Goal: Information Seeking & Learning: Learn about a topic

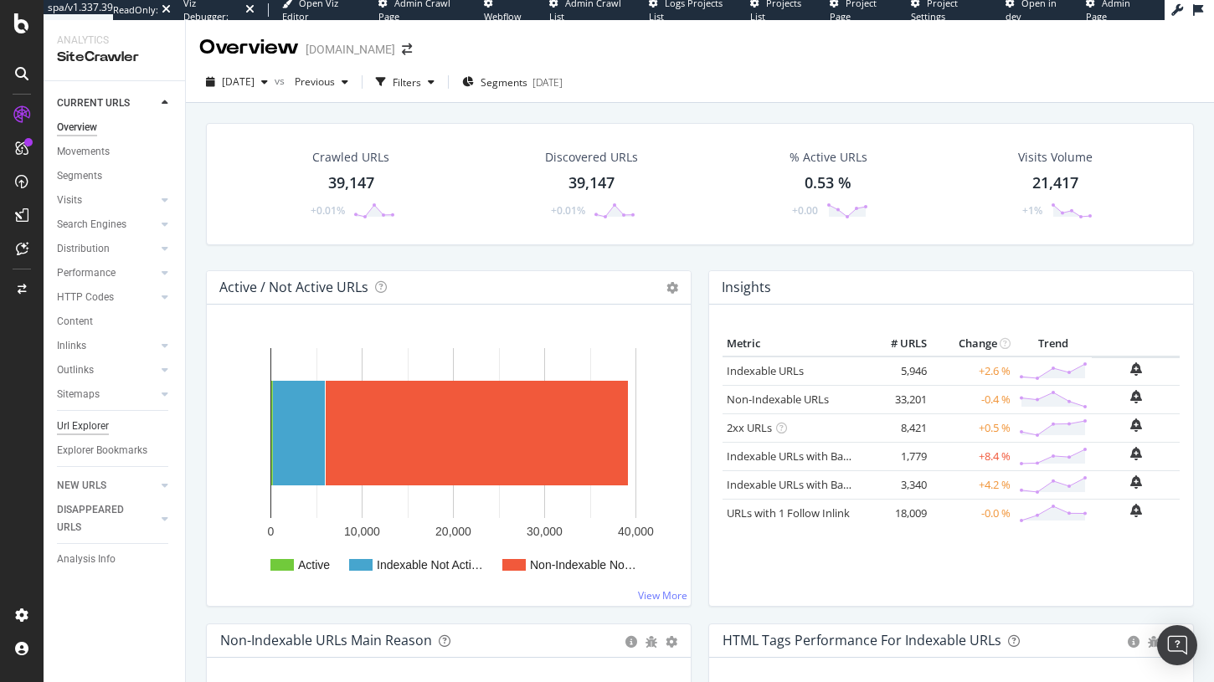
click at [85, 430] on div "Url Explorer" at bounding box center [83, 427] width 52 height 18
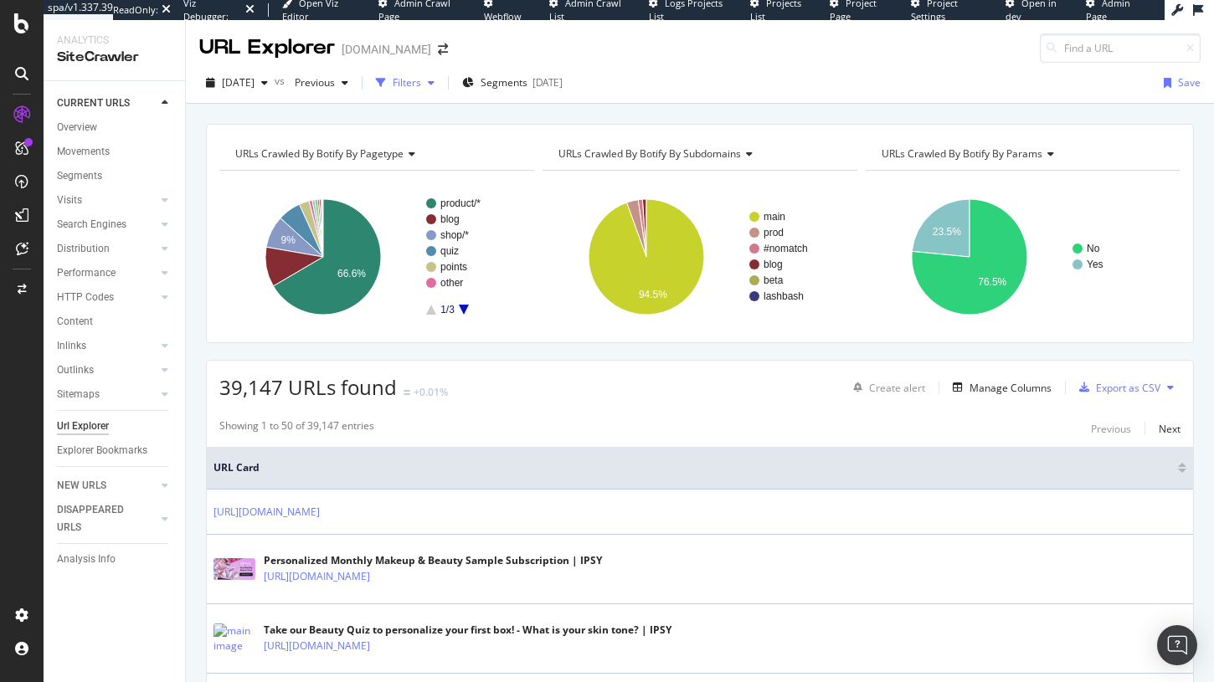
click at [441, 84] on div "button" at bounding box center [431, 83] width 20 height 10
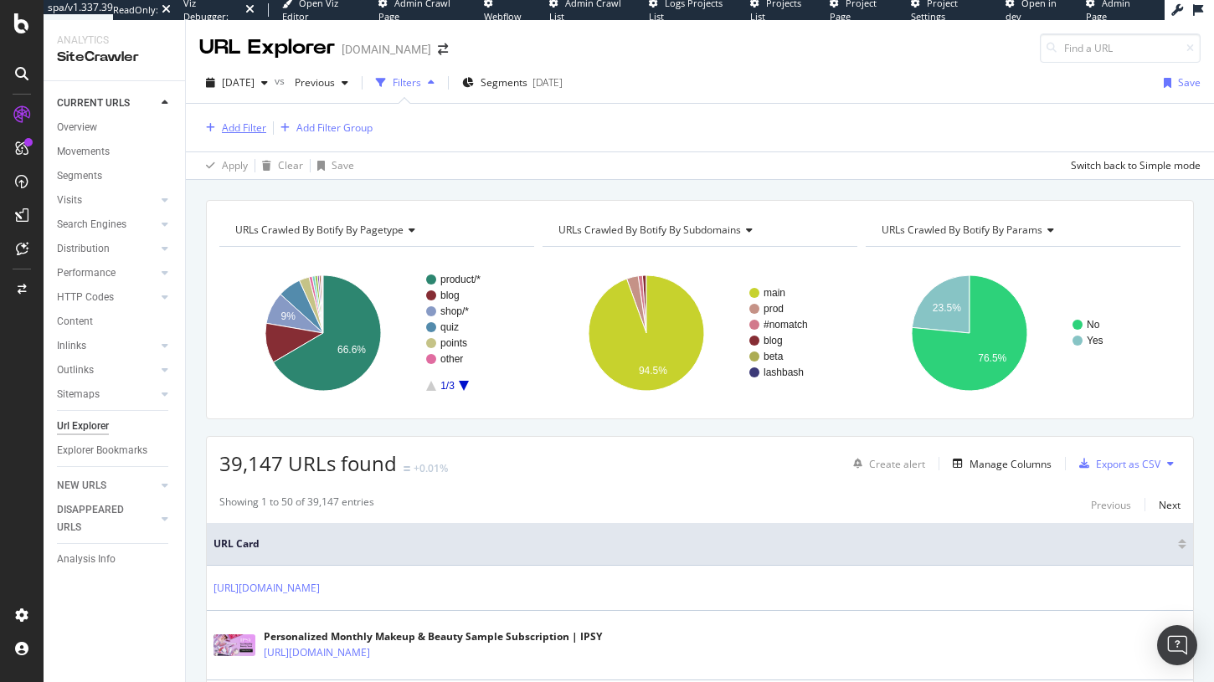
click at [233, 131] on div "Add Filter" at bounding box center [244, 128] width 44 height 14
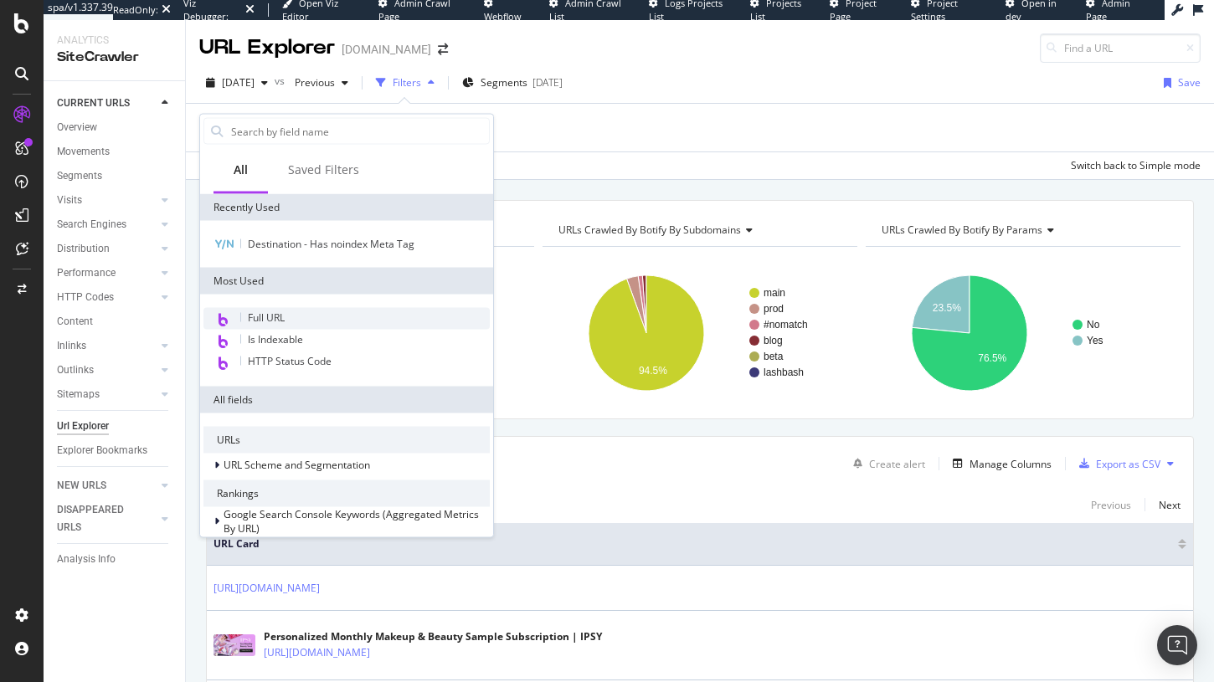
click at [307, 316] on div "Full URL" at bounding box center [346, 319] width 286 height 22
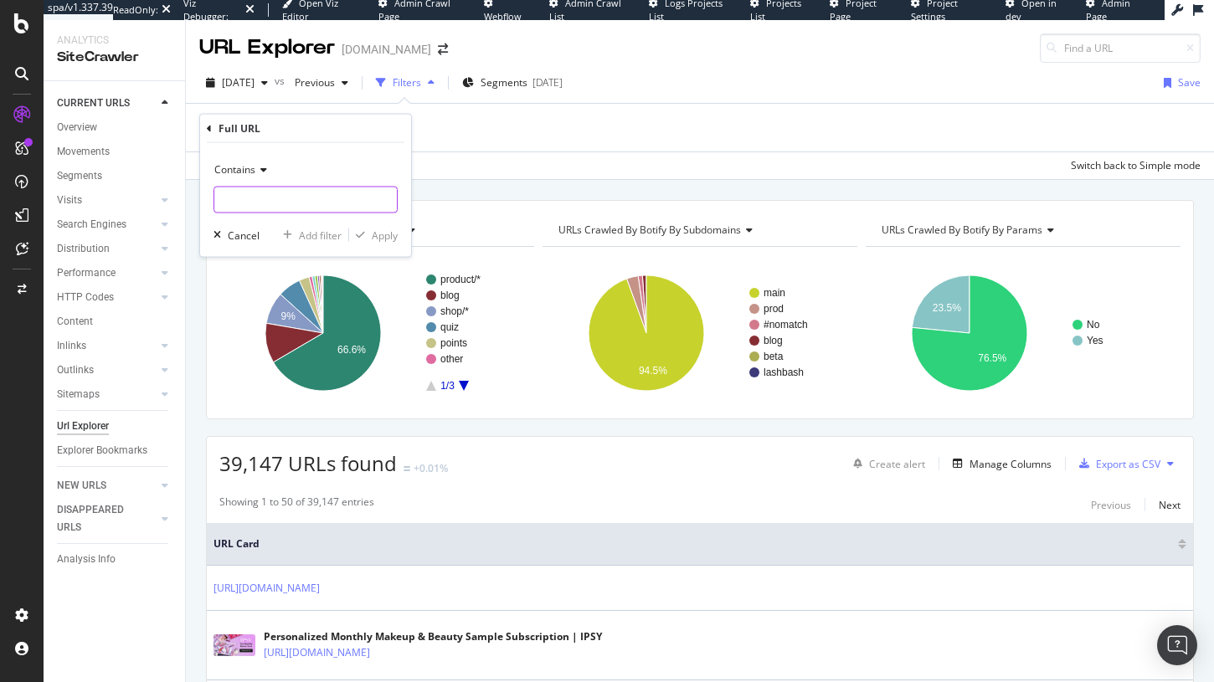
click at [296, 204] on input "text" at bounding box center [305, 200] width 182 height 27
click at [451, 144] on div "Add Filter Add Filter Group" at bounding box center [699, 128] width 1001 height 48
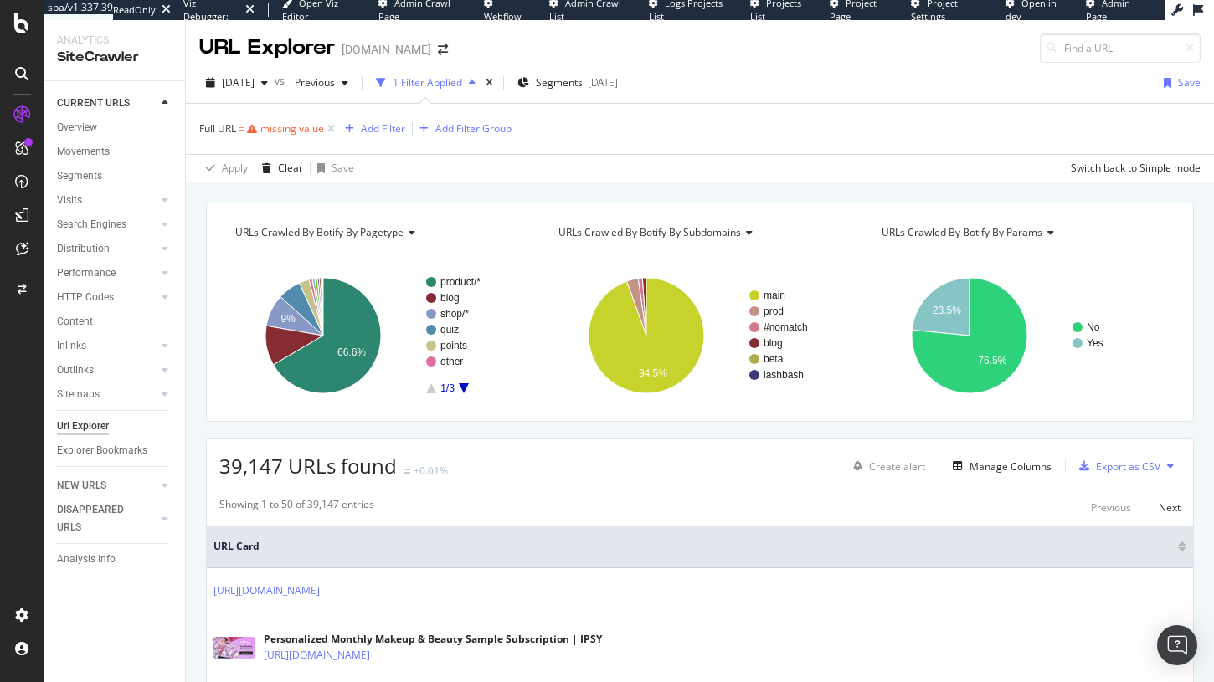
click at [262, 133] on div "missing value" at bounding box center [292, 128] width 64 height 14
click at [261, 190] on input "text" at bounding box center [305, 198] width 182 height 27
type input "dest"
click at [631, 172] on div "Apply Clear Save Switch back to Simple mode" at bounding box center [700, 168] width 1028 height 28
click at [328, 126] on icon at bounding box center [331, 129] width 14 height 17
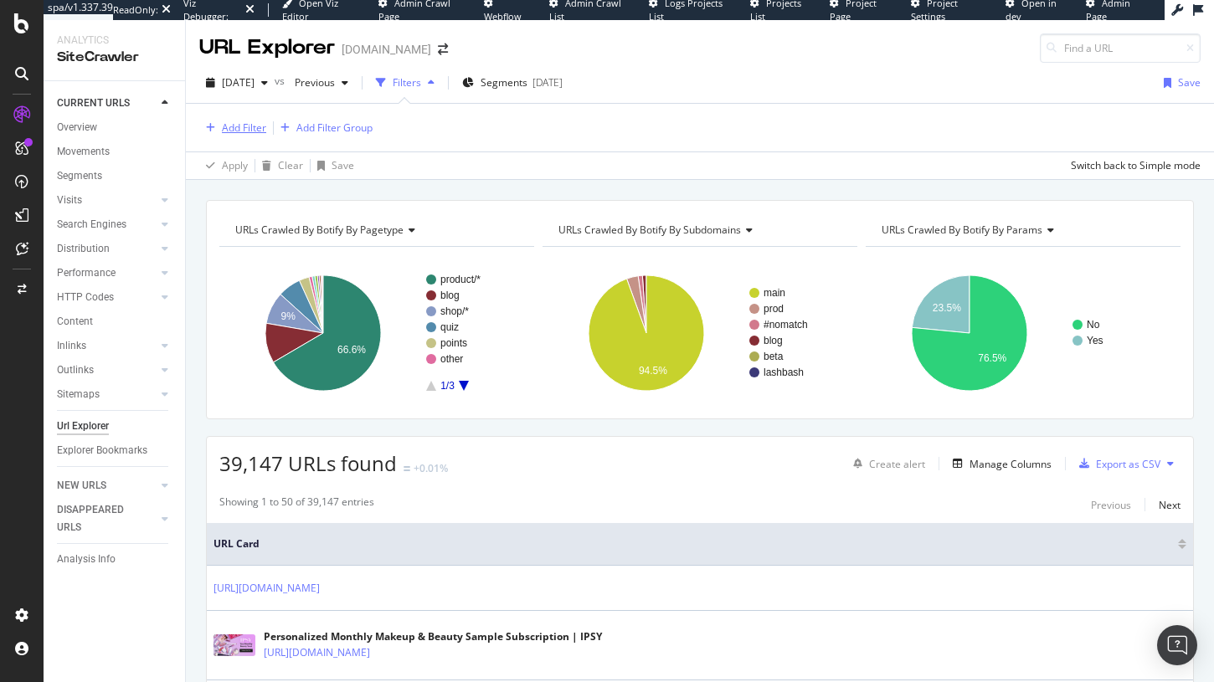
click at [225, 131] on div "Add Filter" at bounding box center [244, 128] width 44 height 14
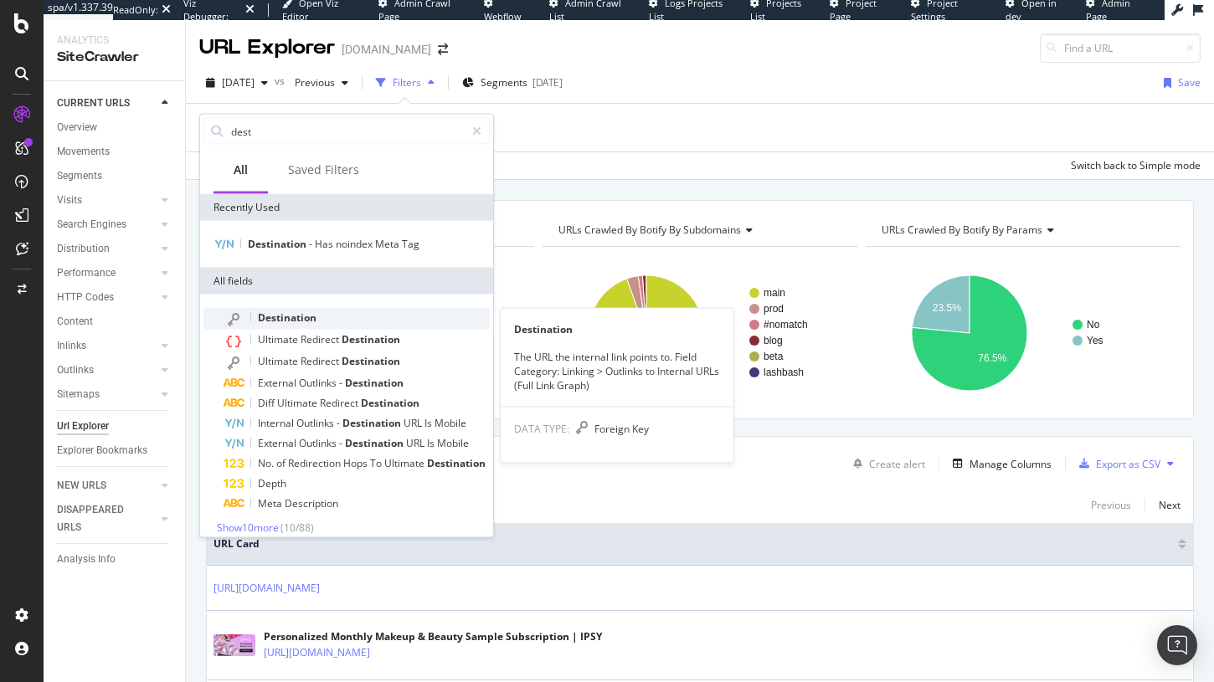
type input "dest"
click at [297, 314] on span "Destination" at bounding box center [287, 318] width 59 height 14
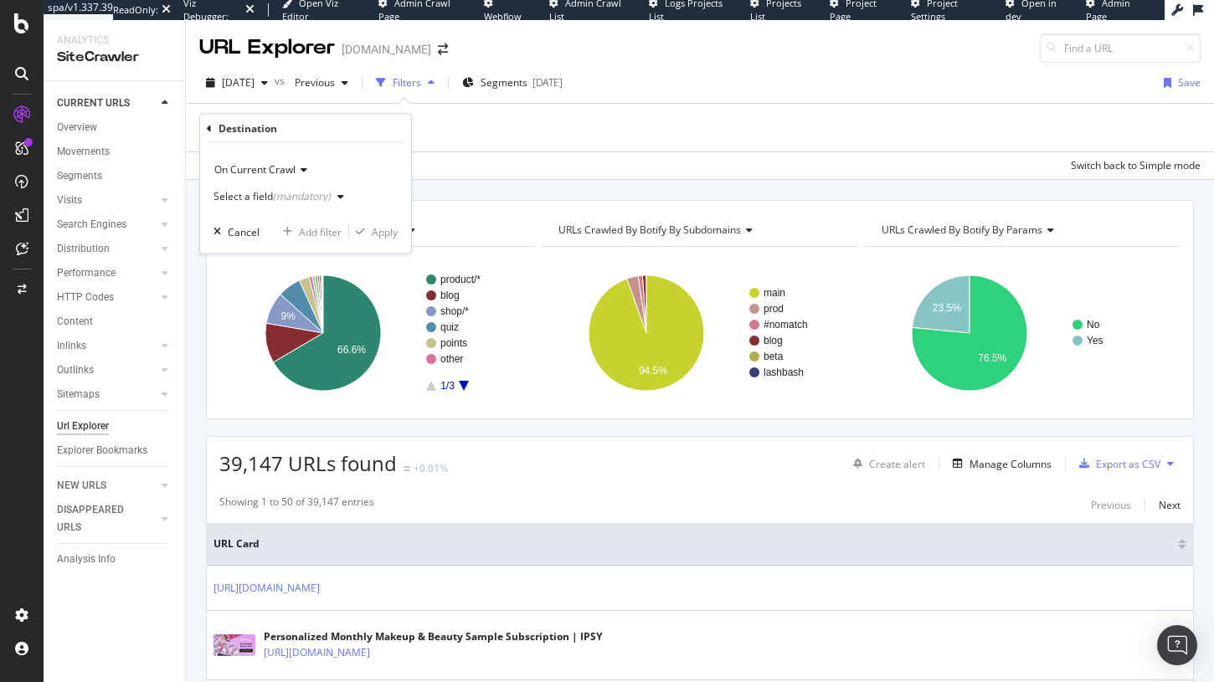
click at [265, 197] on div "Select a field (mandatory)" at bounding box center [271, 197] width 117 height 10
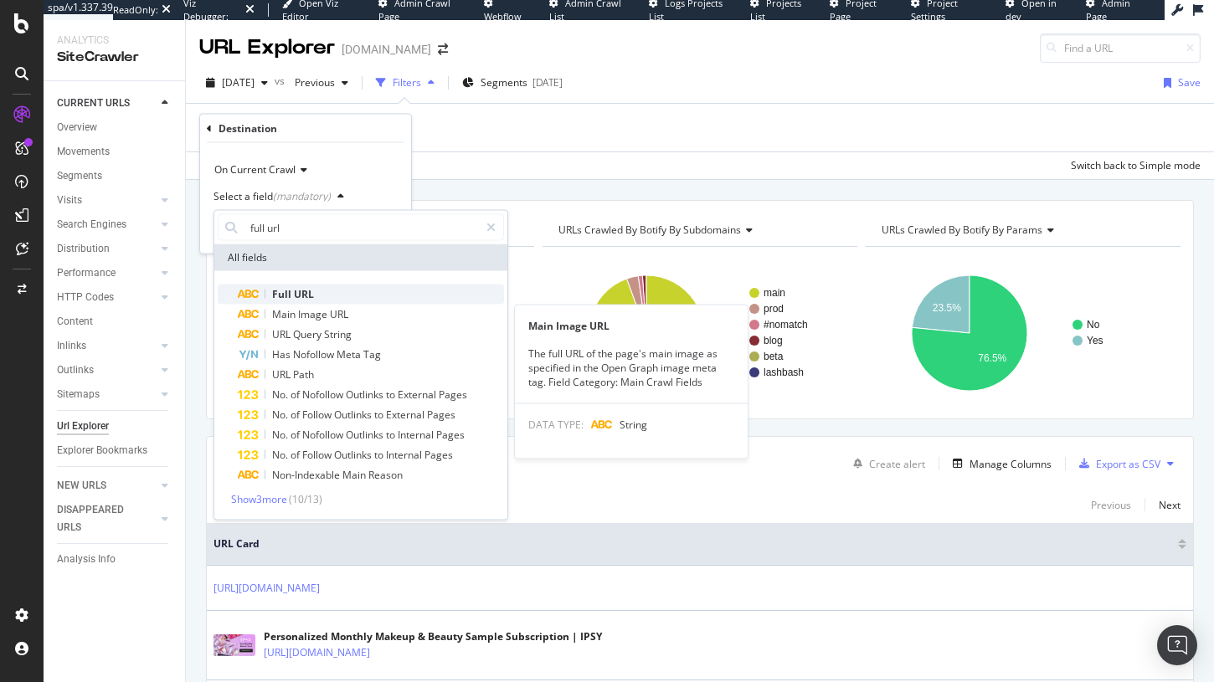
type input "full url"
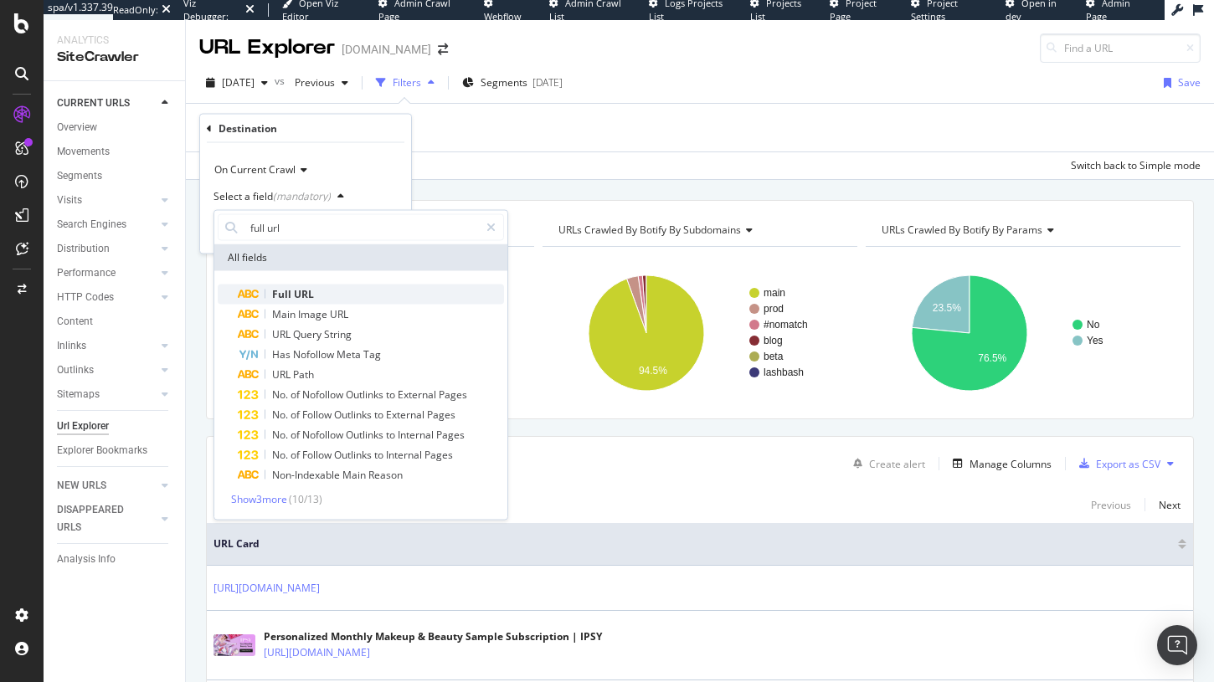
click at [296, 297] on span "URL" at bounding box center [304, 294] width 20 height 14
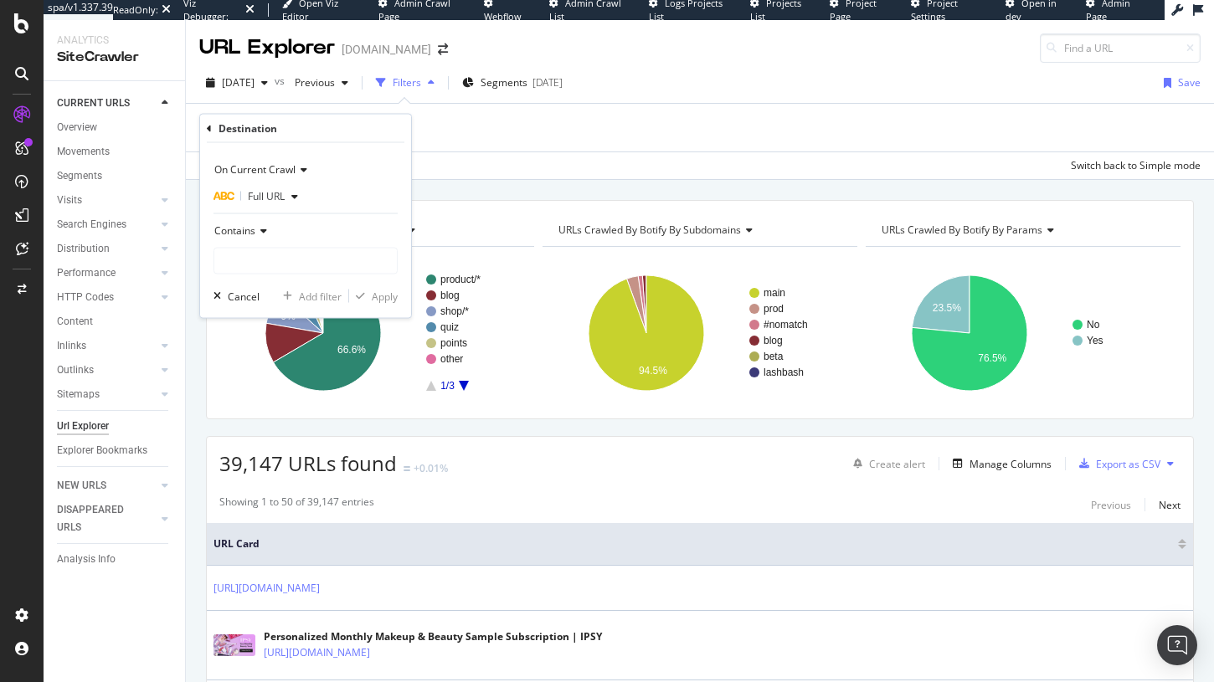
click at [290, 243] on div "Contains" at bounding box center [305, 231] width 184 height 27
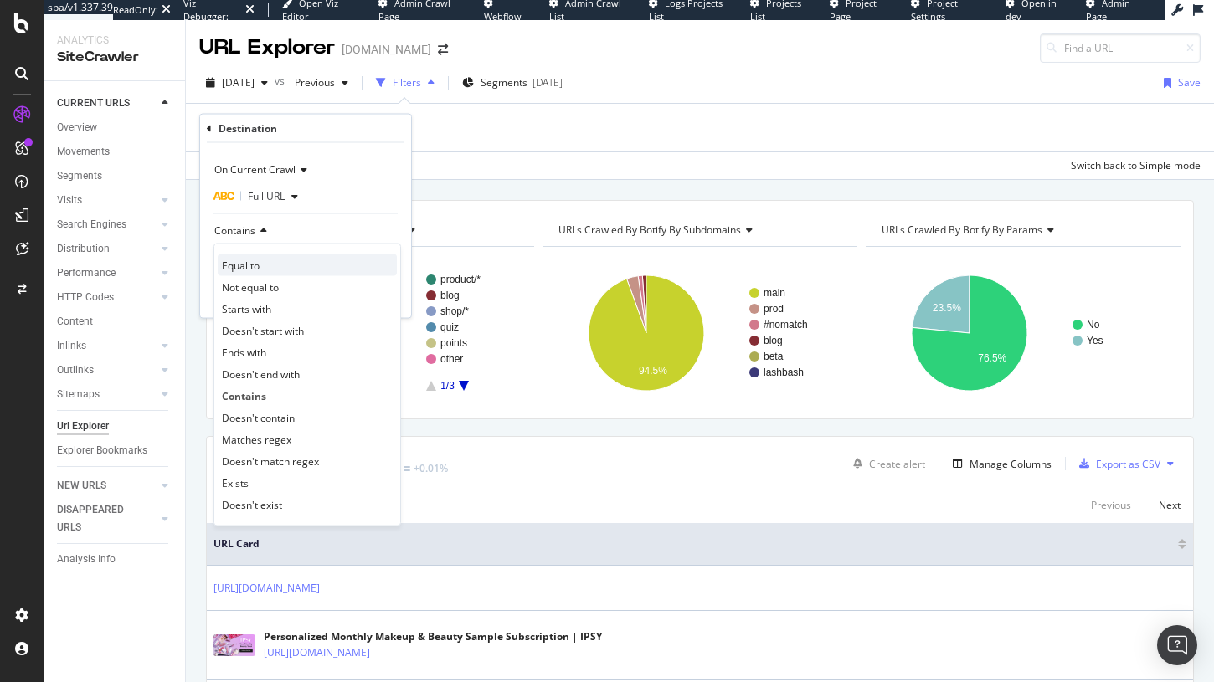
click at [290, 257] on div "Equal to" at bounding box center [307, 265] width 179 height 22
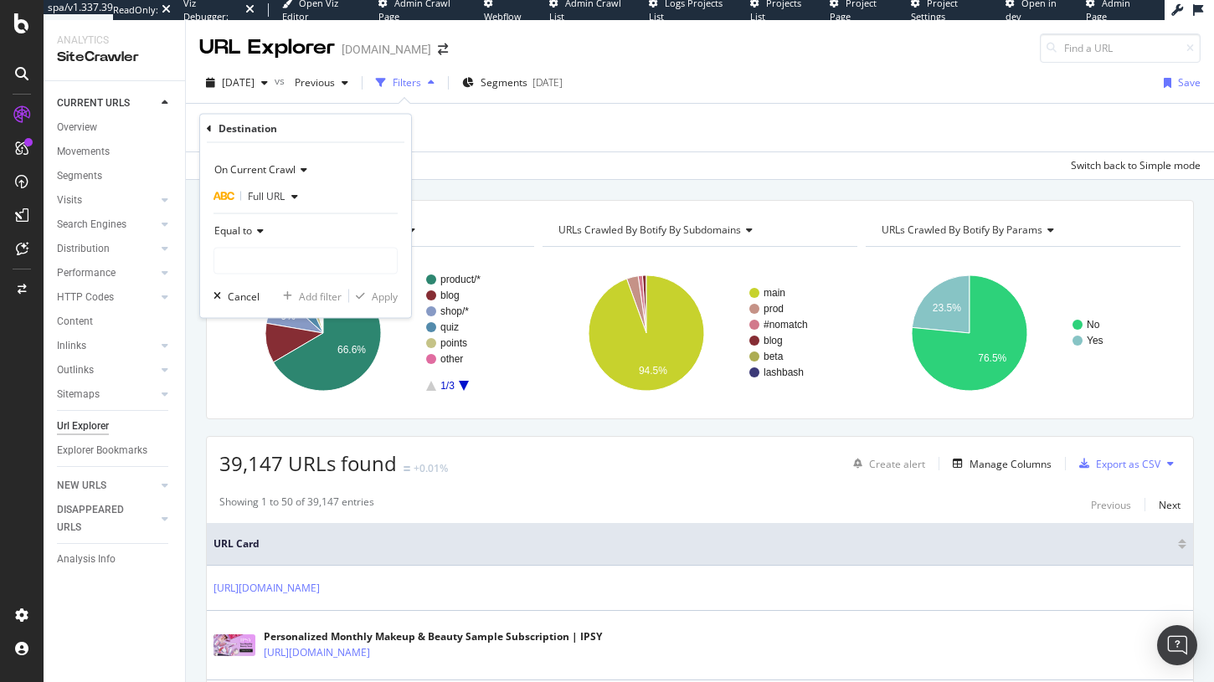
click at [251, 224] on span "Equal to" at bounding box center [233, 231] width 38 height 14
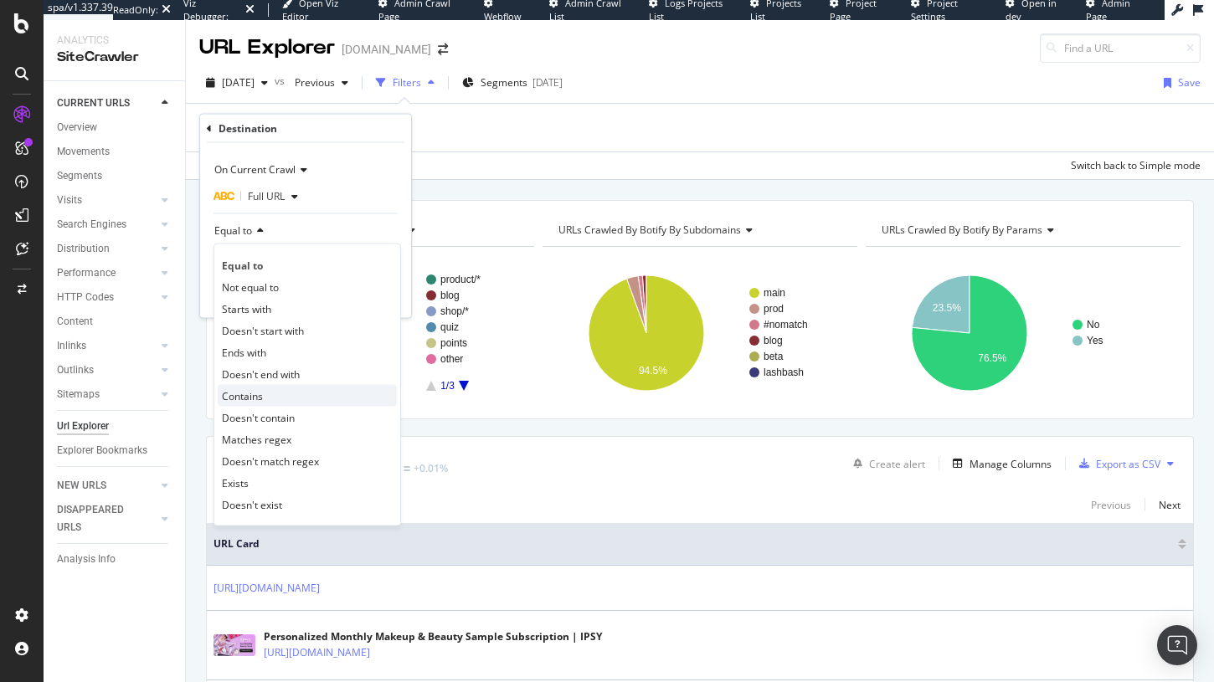
click at [261, 391] on span "Contains" at bounding box center [242, 395] width 41 height 14
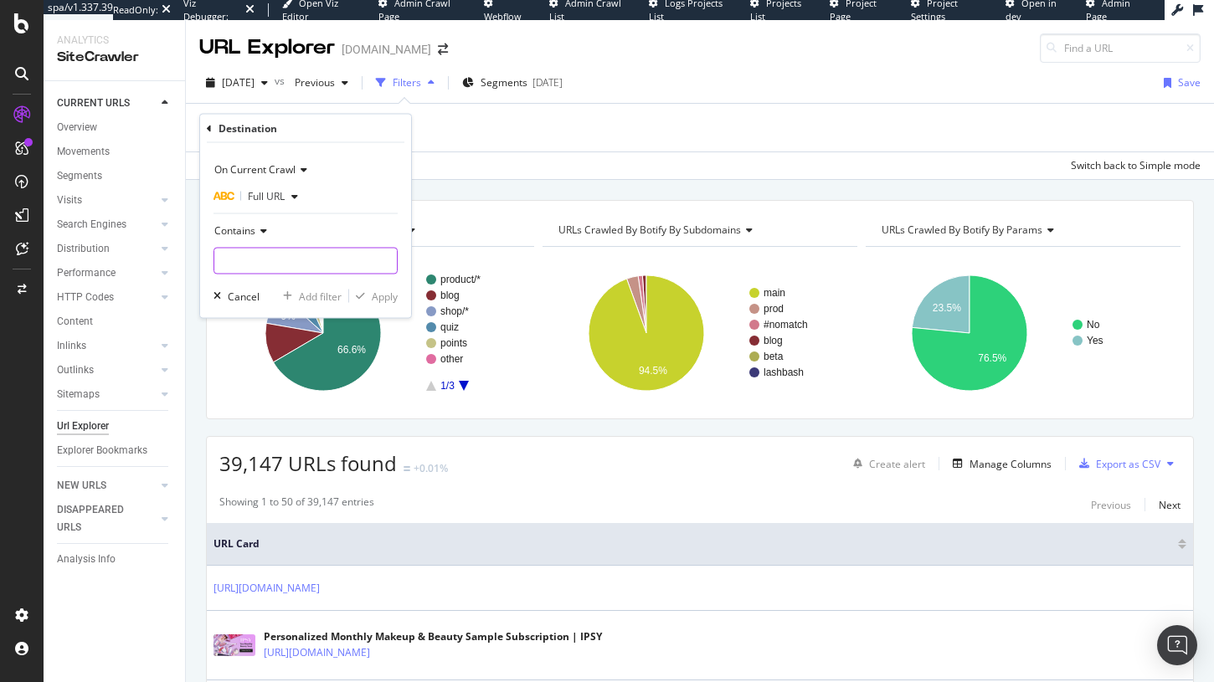
click at [252, 262] on input "text" at bounding box center [305, 261] width 182 height 27
type input "variant"
click at [368, 314] on div "On Current Crawl Full URL Contains variant Cancel Add filter Apply" at bounding box center [305, 230] width 211 height 175
click at [368, 308] on div "On Current Crawl Full URL Contains variant Cancel Add filter Apply" at bounding box center [305, 230] width 211 height 175
click at [377, 285] on div "On Current Crawl Full URL Contains variant Cancel Add filter Apply" at bounding box center [305, 230] width 211 height 175
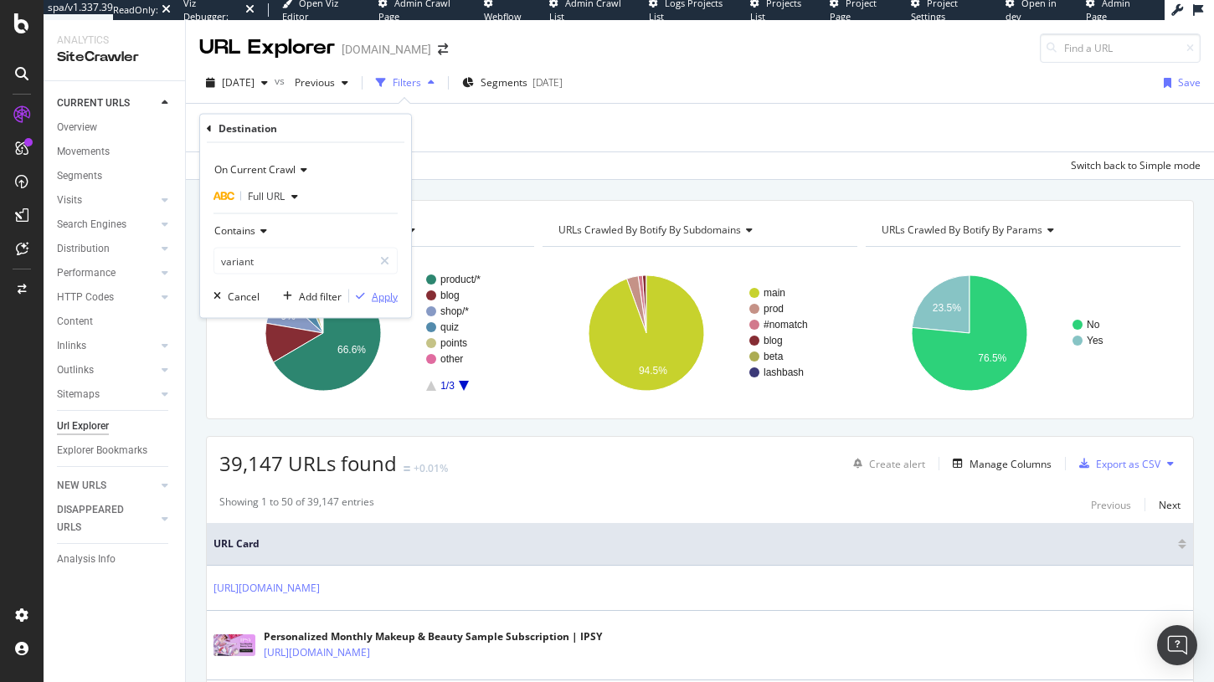
click at [377, 291] on div "Apply" at bounding box center [385, 296] width 26 height 14
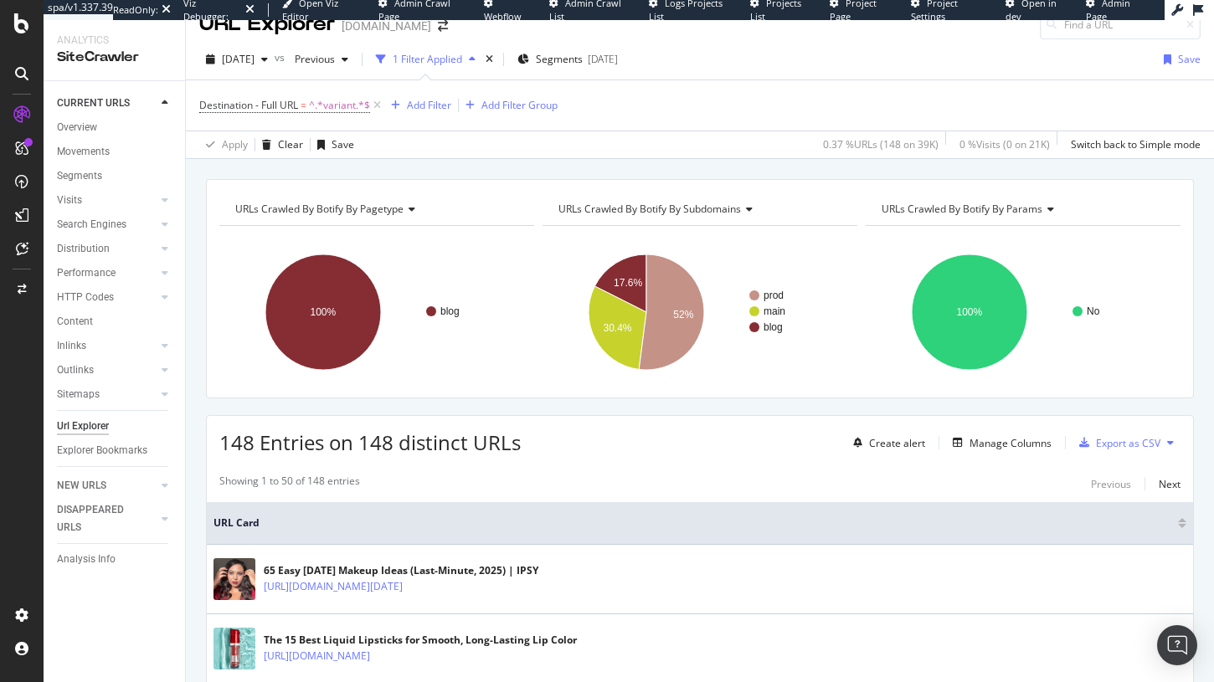
scroll to position [26, 0]
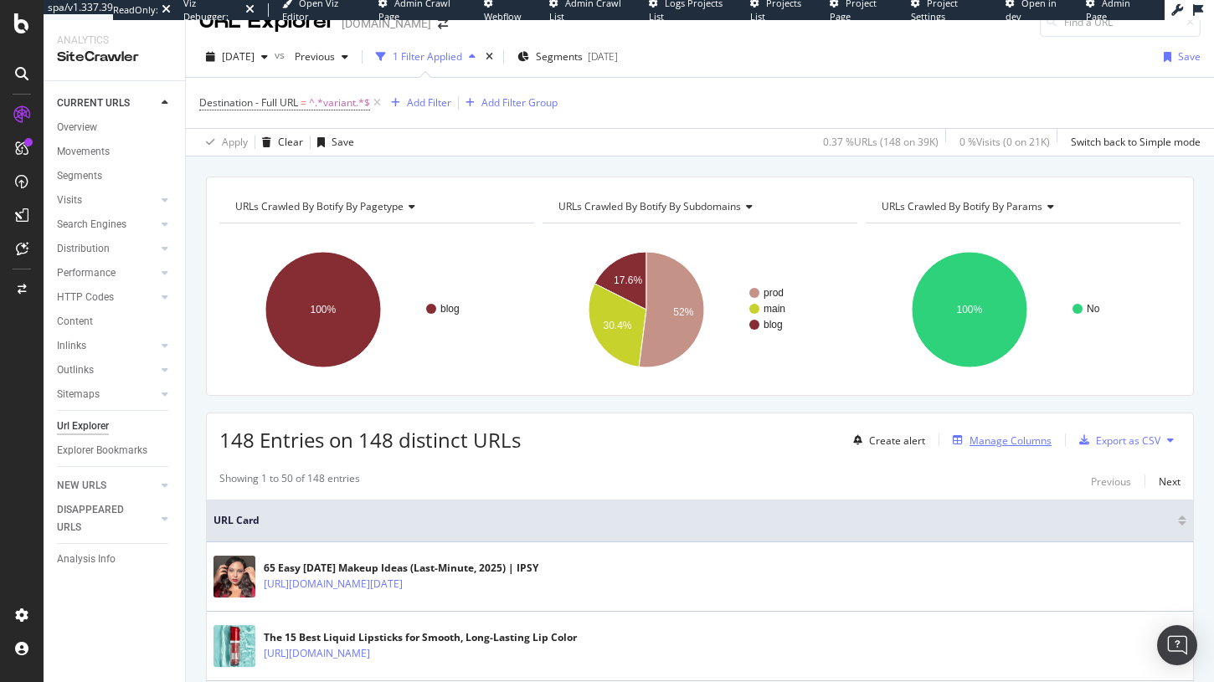
click at [1033, 445] on div "Manage Columns" at bounding box center [1010, 441] width 82 height 14
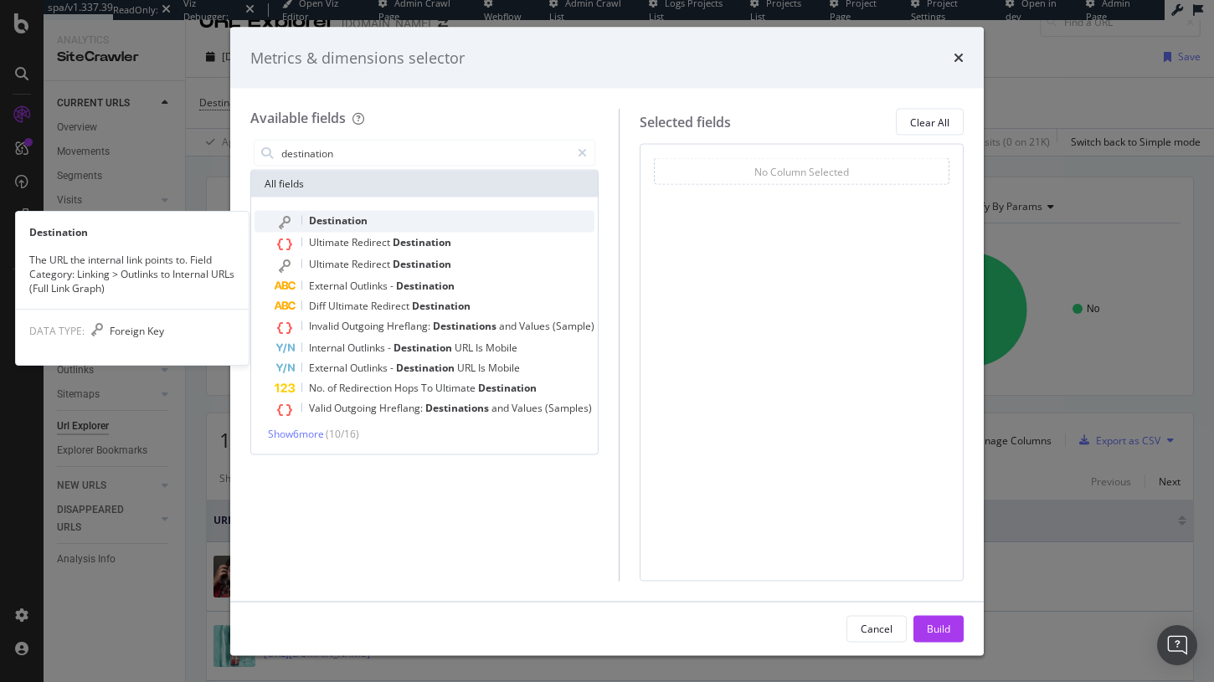
type input "destination"
click at [355, 220] on span "Destination" at bounding box center [338, 220] width 59 height 14
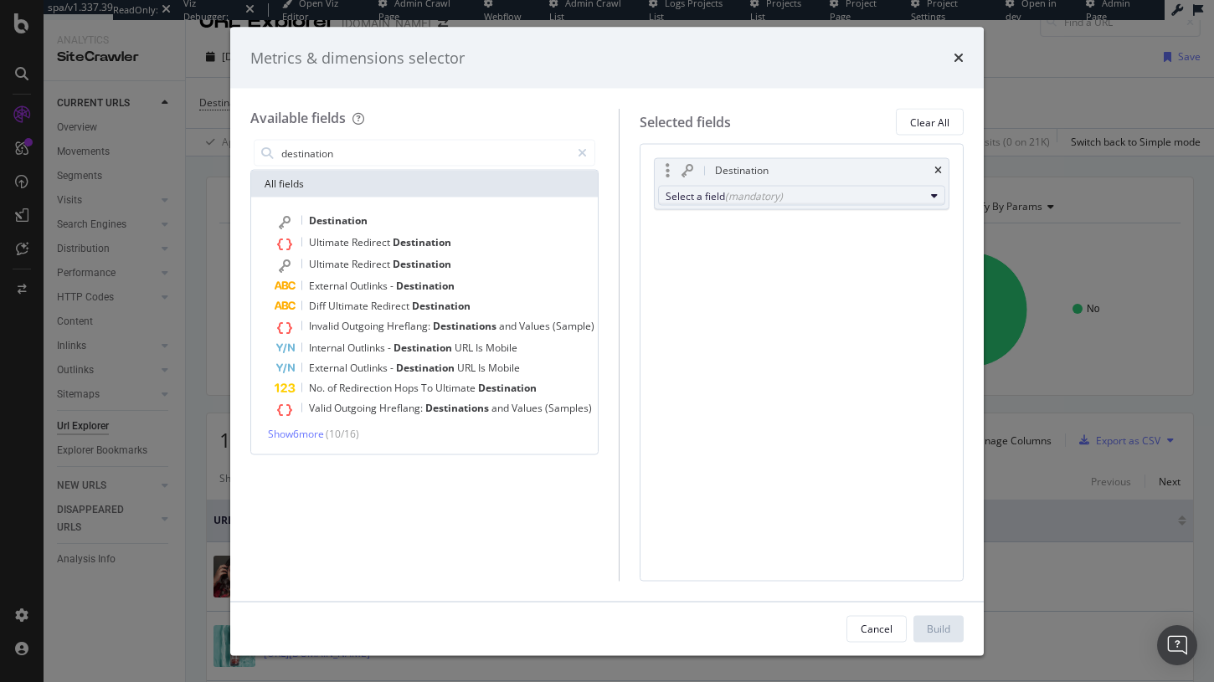
click at [661, 201] on button "Select a field (mandatory)" at bounding box center [801, 196] width 287 height 20
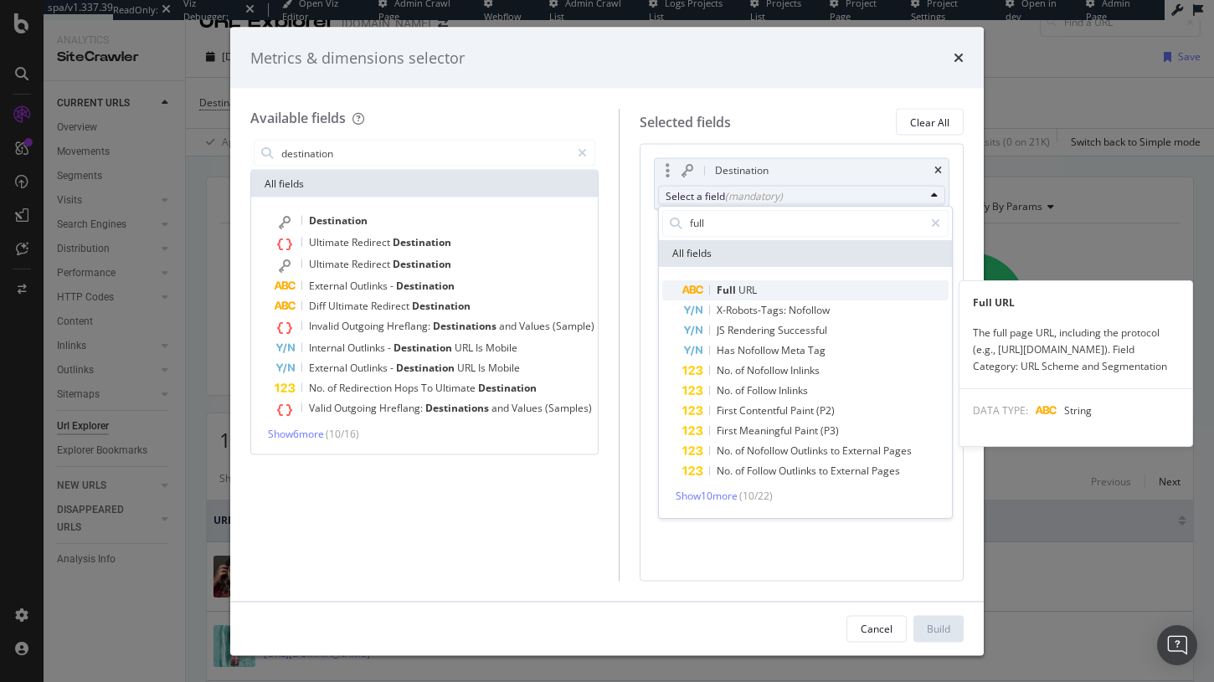
type input "full"
click at [770, 290] on span "Full URL" at bounding box center [815, 290] width 266 height 20
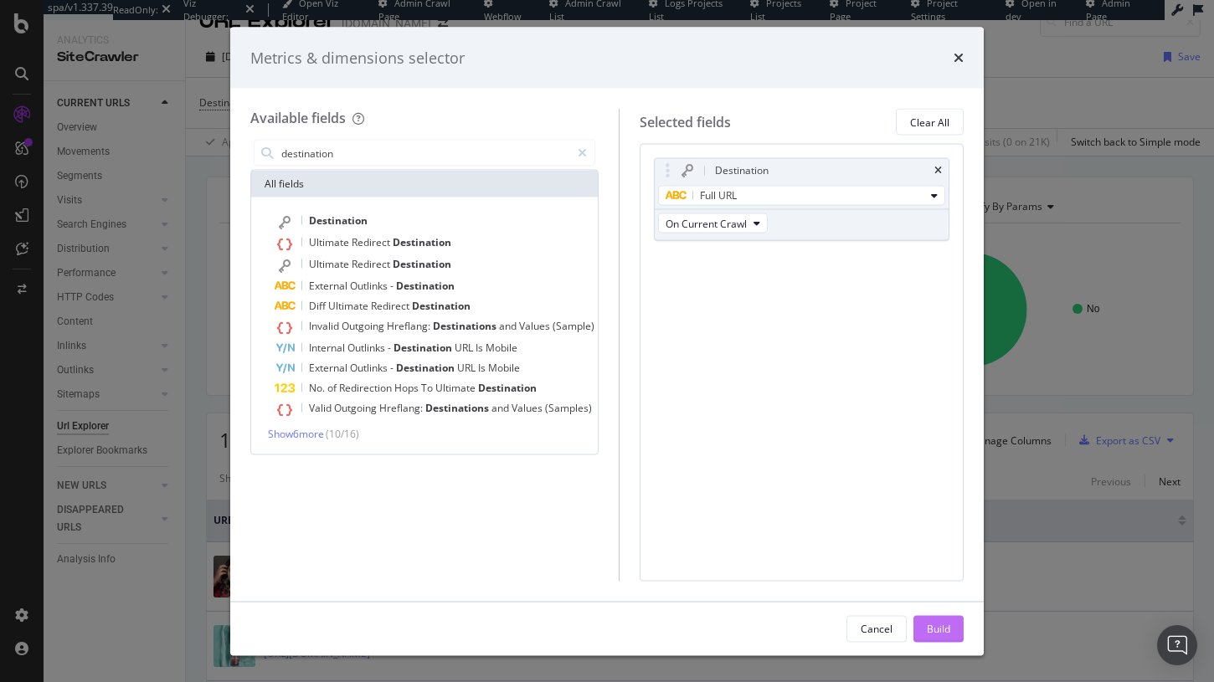
click at [948, 618] on div "Build" at bounding box center [938, 628] width 23 height 25
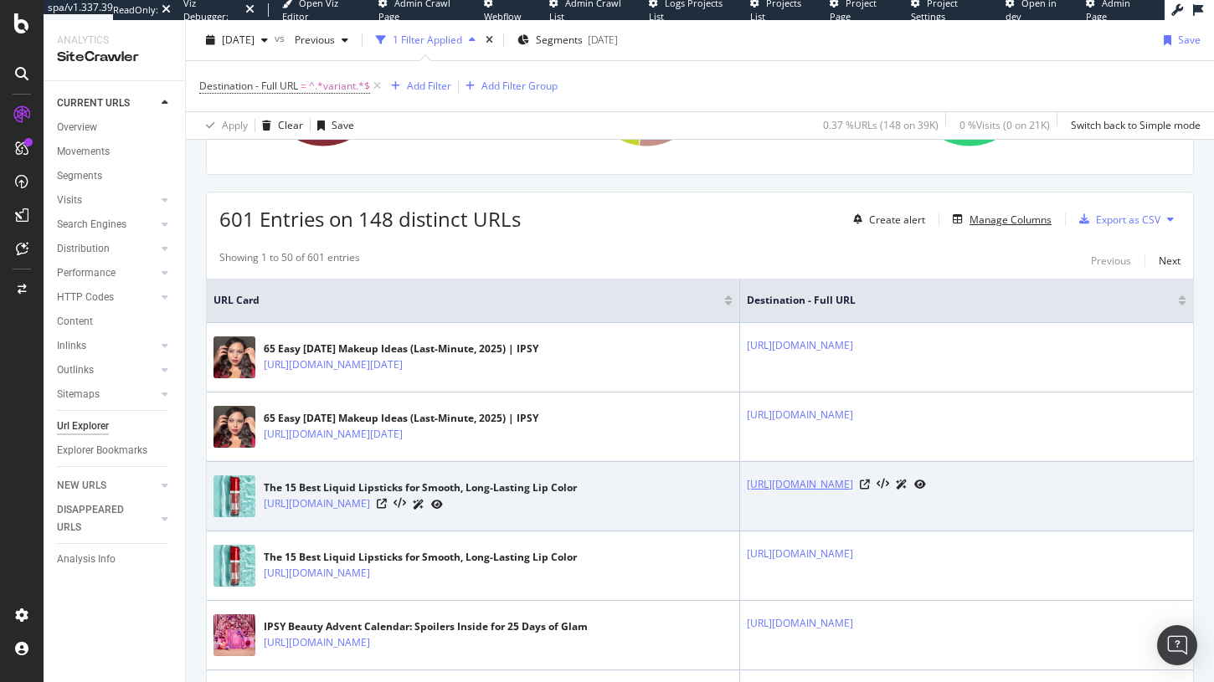
scroll to position [251, 0]
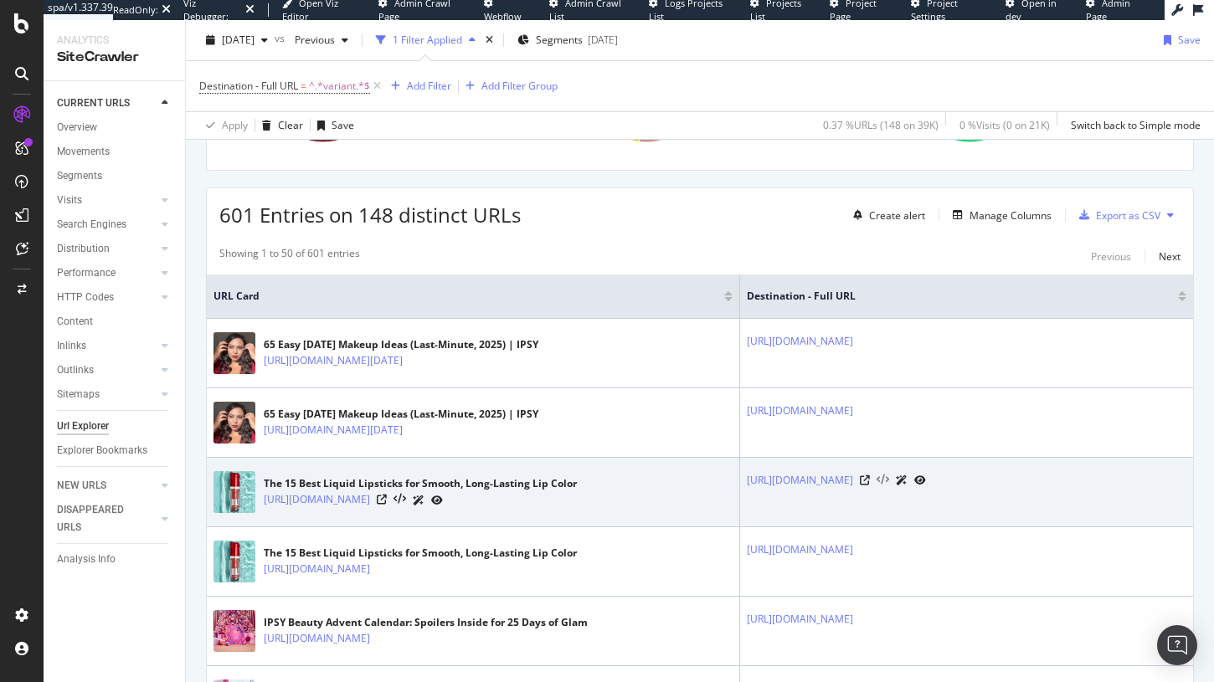
click at [889, 486] on icon at bounding box center [882, 481] width 13 height 12
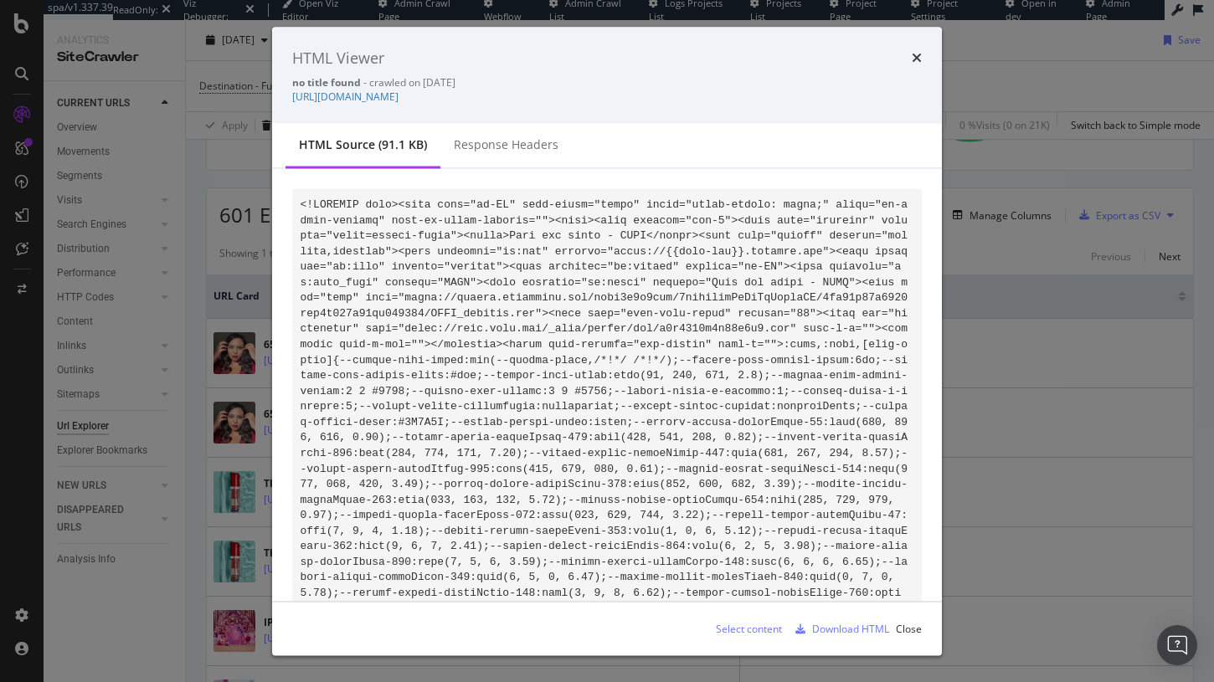
click at [1065, 427] on div "HTML Viewer no title found - crawled on 2025-09-21 https://www.ipsy.com/shop/pr…" at bounding box center [607, 341] width 1214 height 682
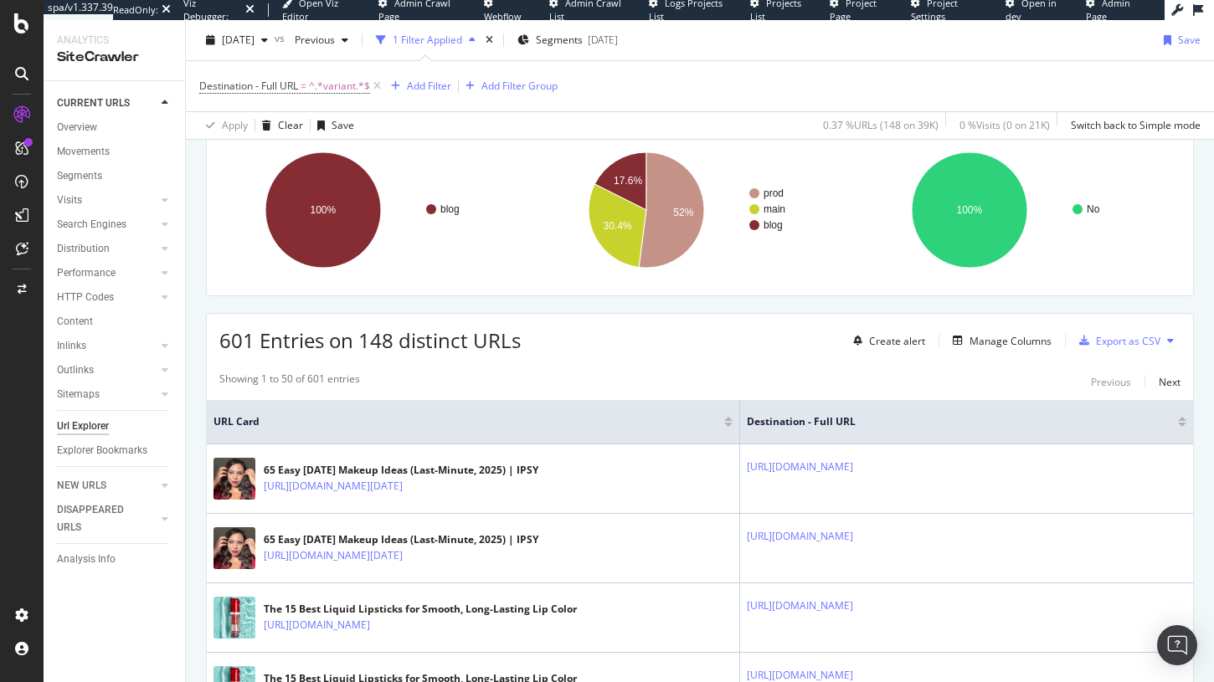
scroll to position [54, 0]
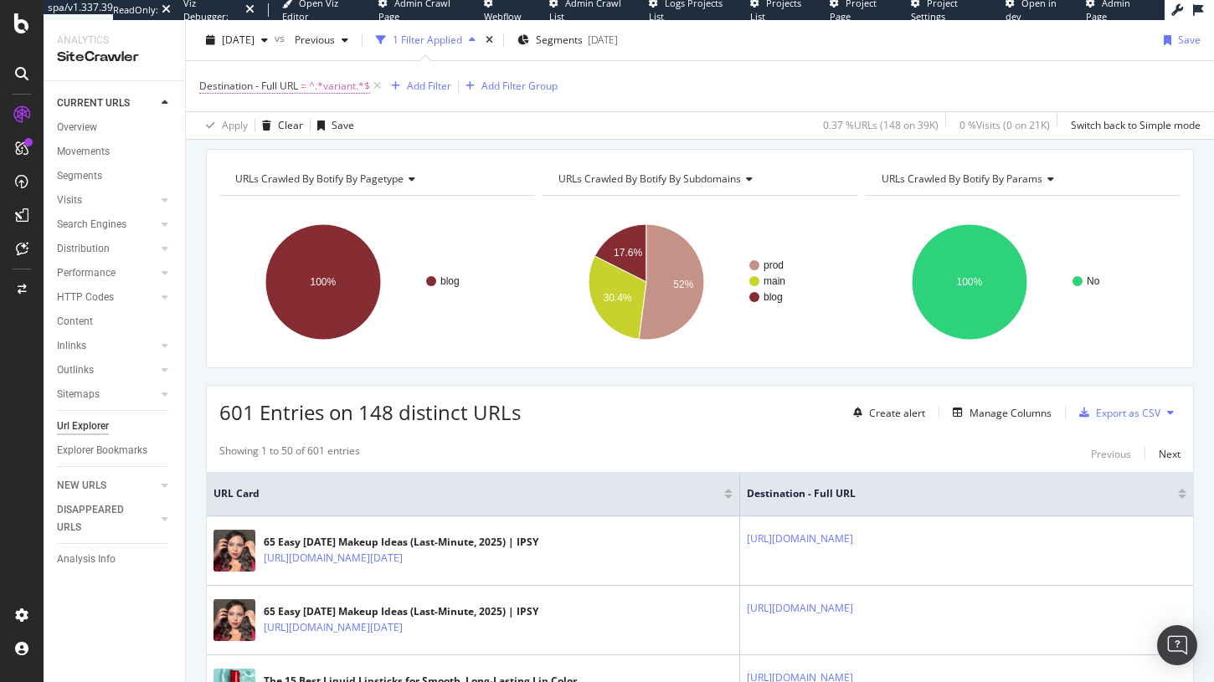
click at [285, 88] on span "Destination - Full URL" at bounding box center [248, 86] width 99 height 14
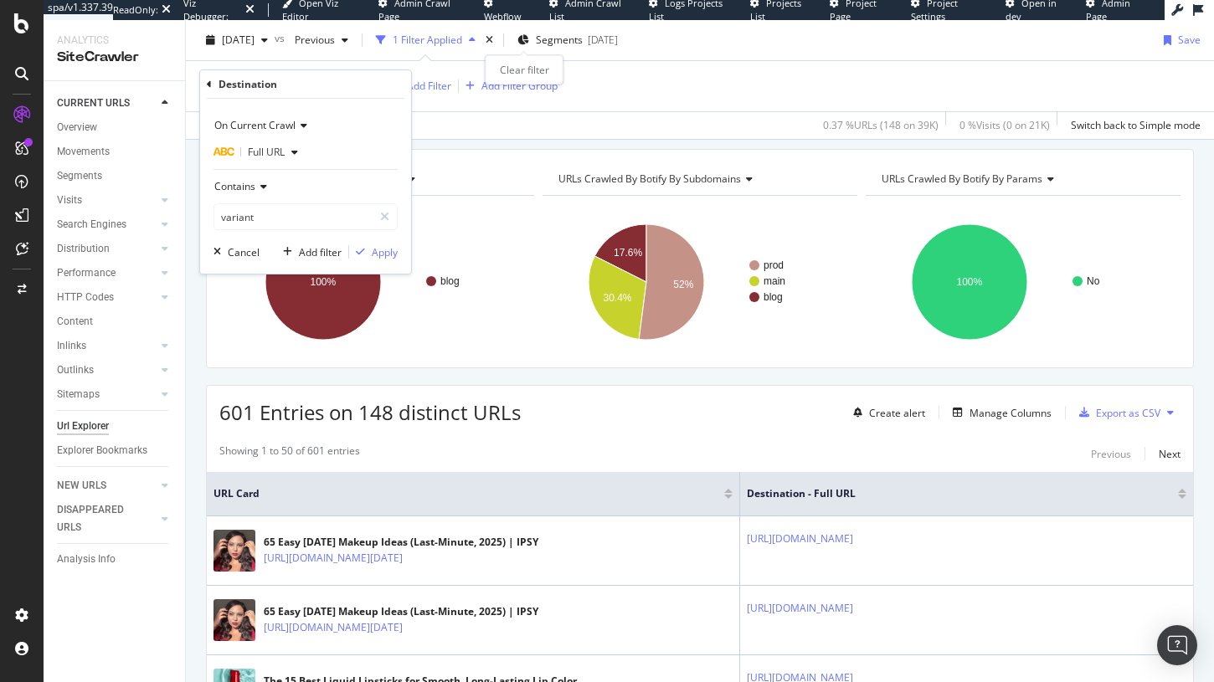
click at [496, 33] on div "times" at bounding box center [489, 40] width 14 height 17
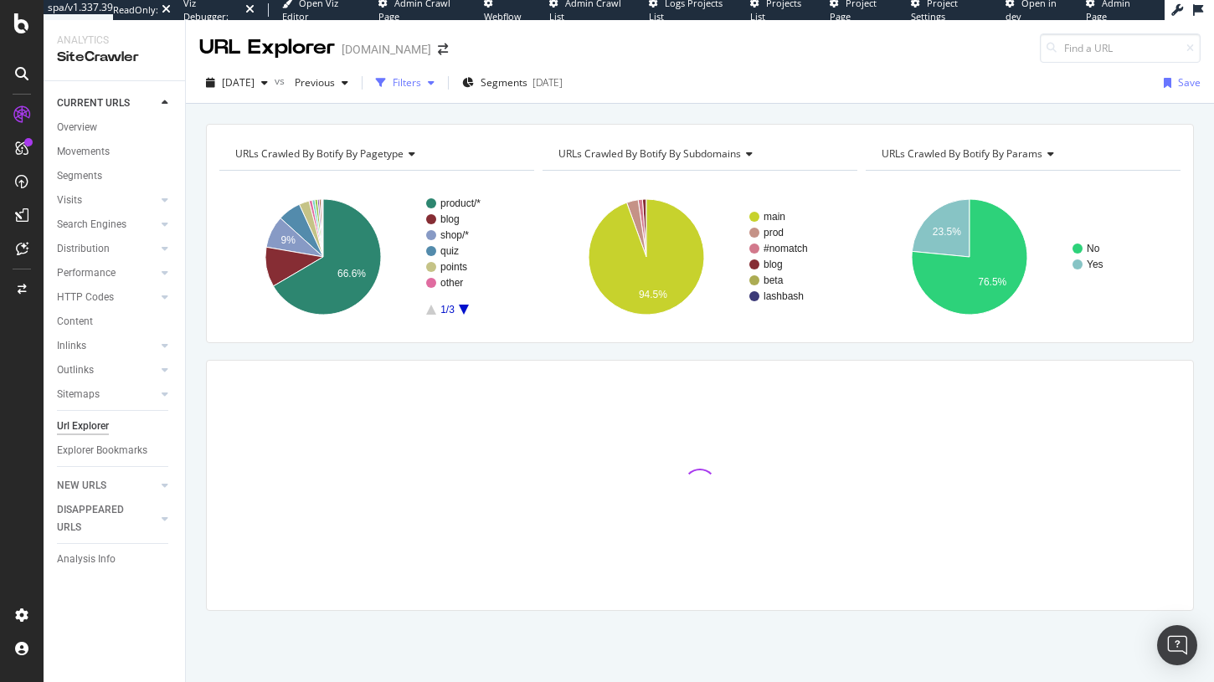
click at [421, 81] on div "Filters" at bounding box center [407, 82] width 28 height 14
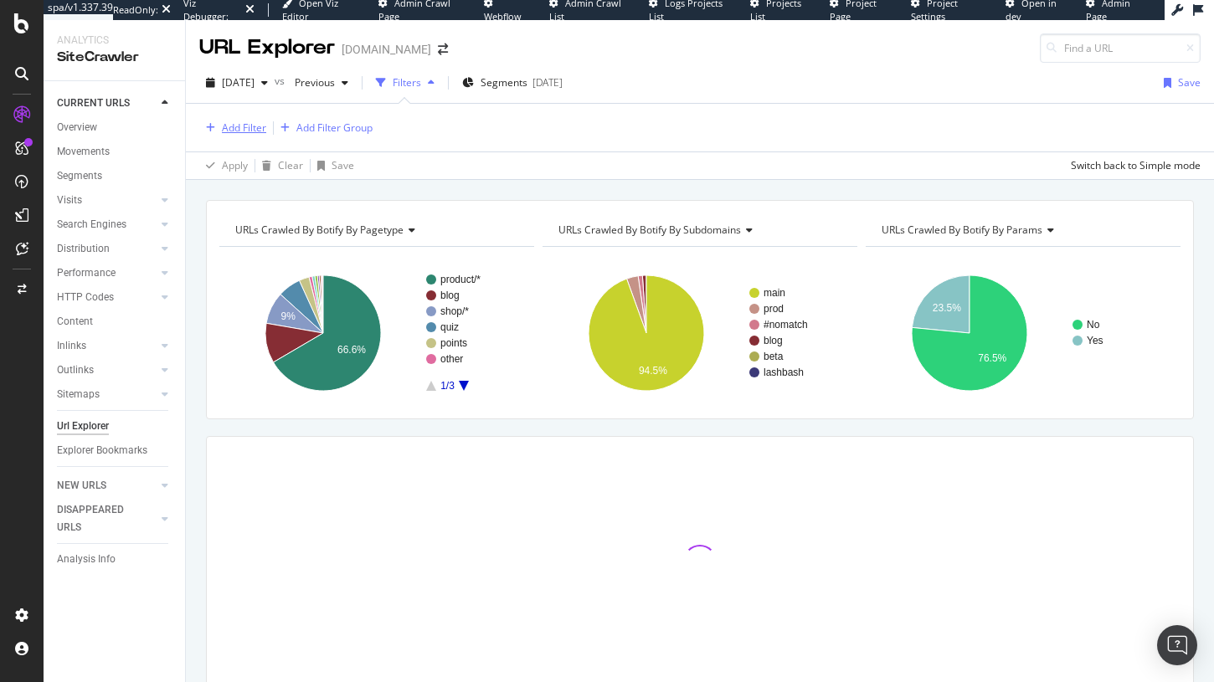
click at [240, 126] on div "Add Filter" at bounding box center [244, 128] width 44 height 14
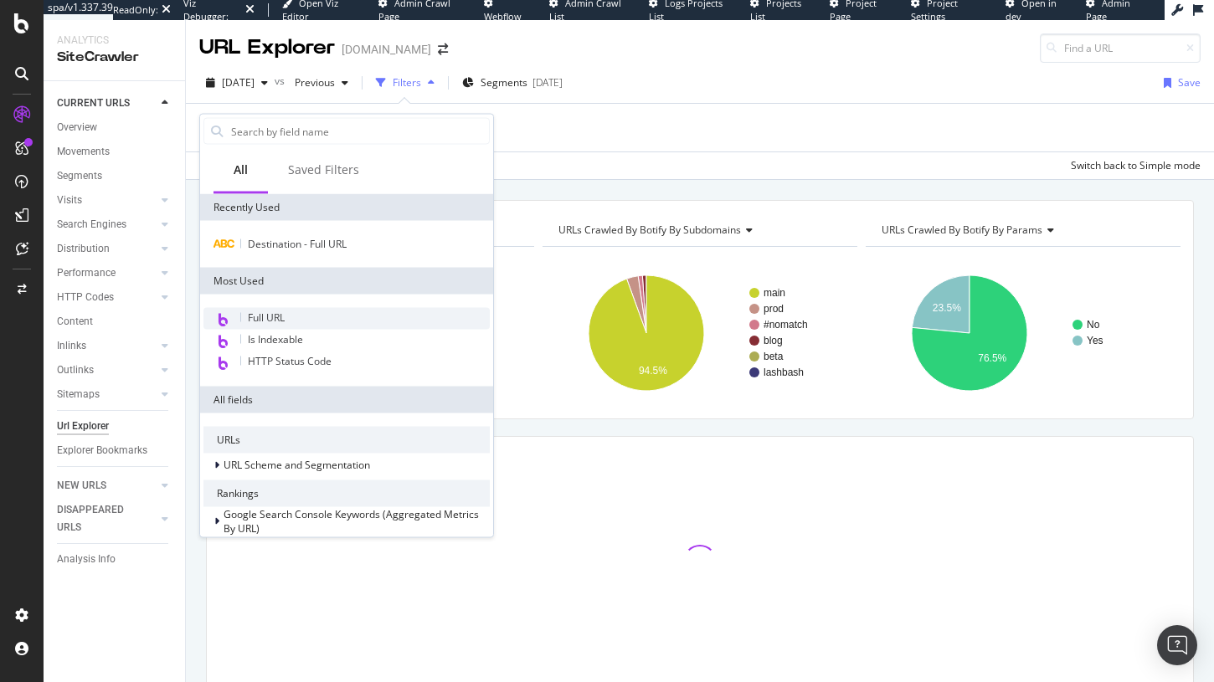
click at [288, 320] on div "Full URL" at bounding box center [346, 319] width 286 height 22
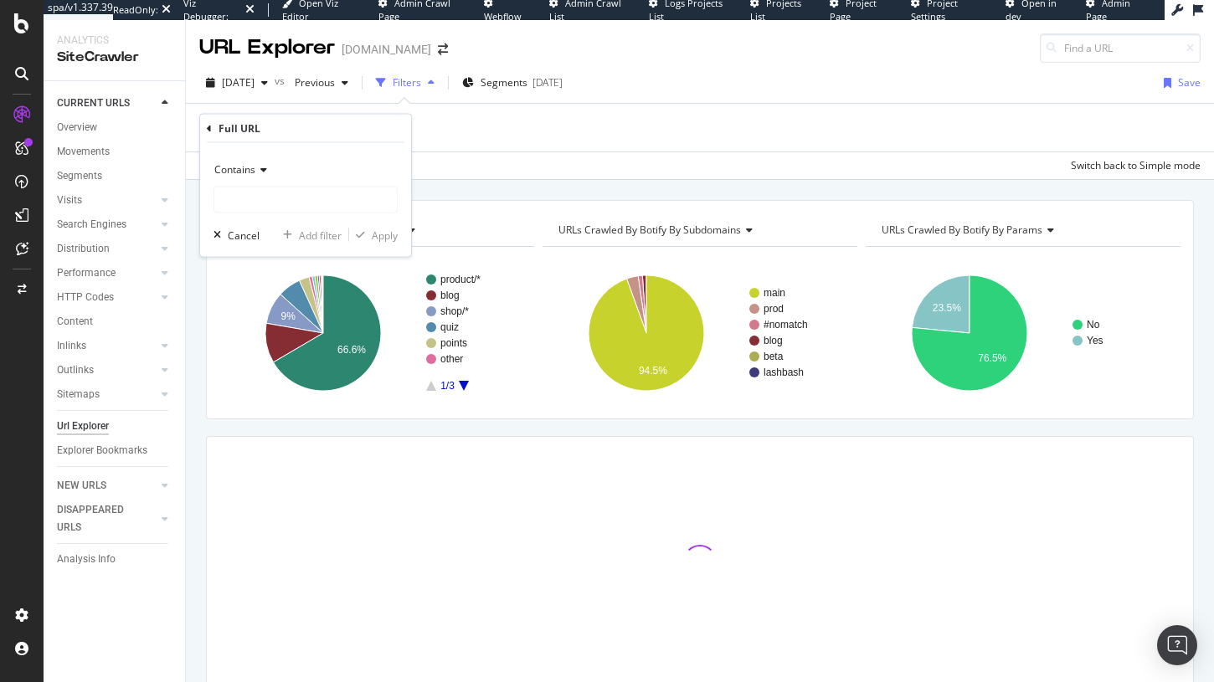
click at [281, 215] on div "Contains Cancel Add filter Apply" at bounding box center [305, 200] width 211 height 114
click at [281, 208] on input "text" at bounding box center [305, 200] width 182 height 27
type input "/shop/"
click at [372, 232] on div "Apply" at bounding box center [385, 235] width 26 height 14
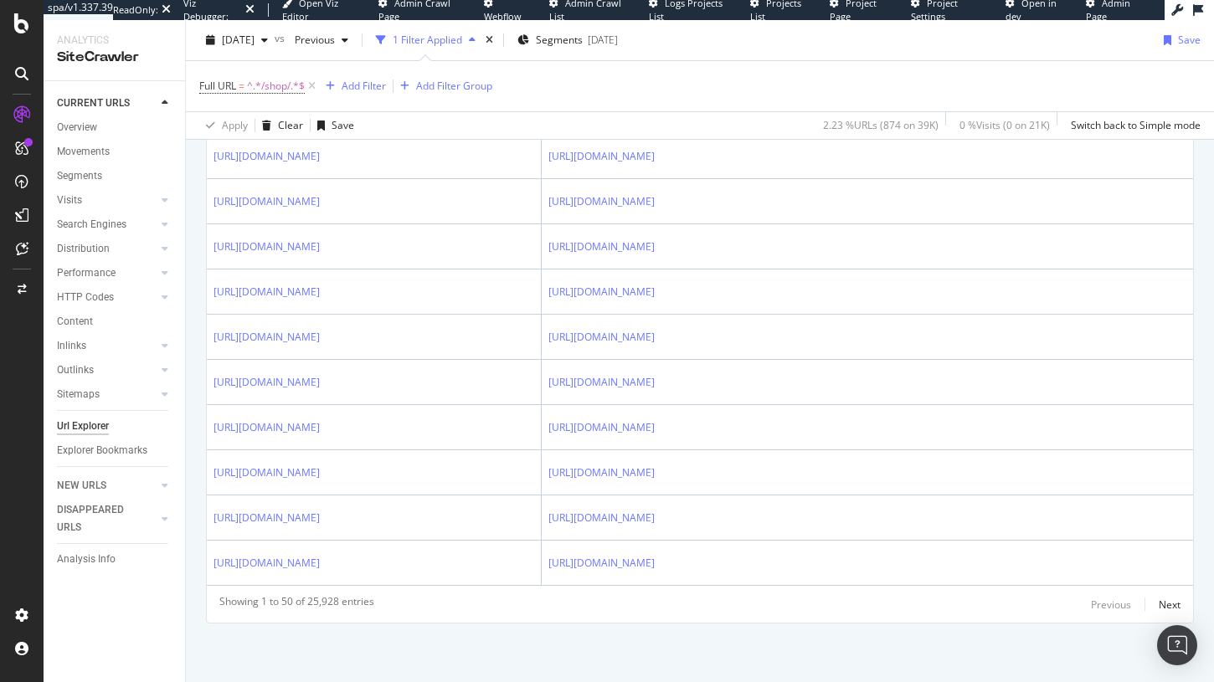
scroll to position [2516, 0]
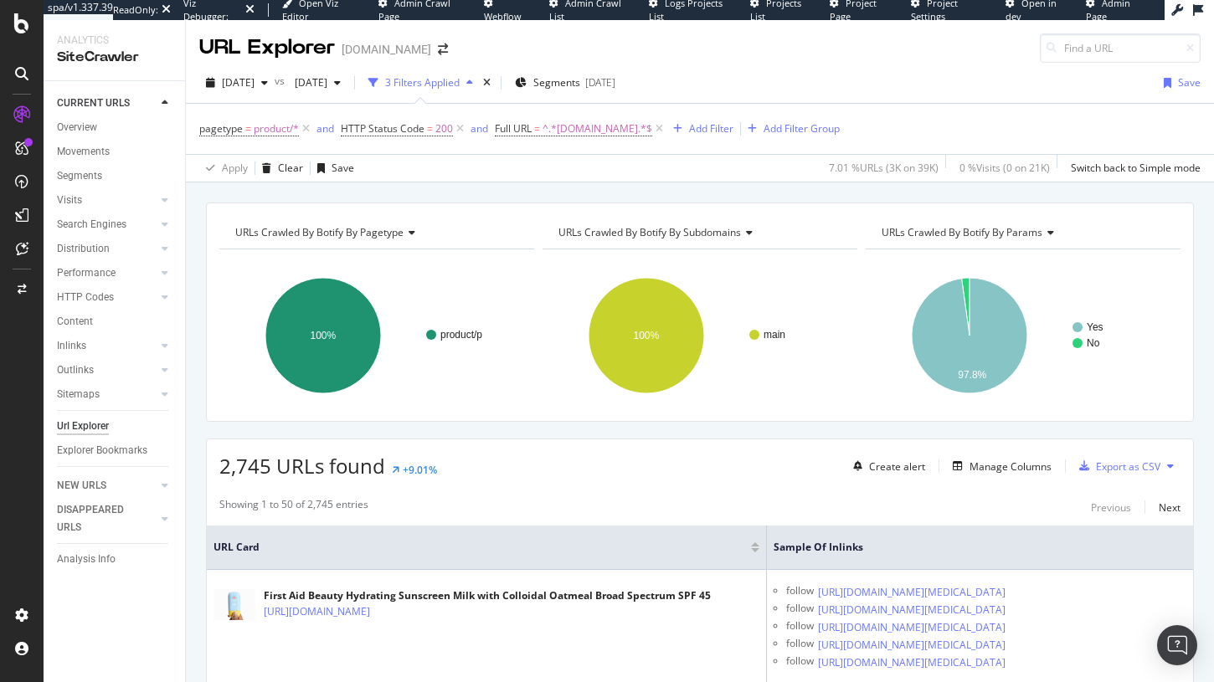
scroll to position [34, 0]
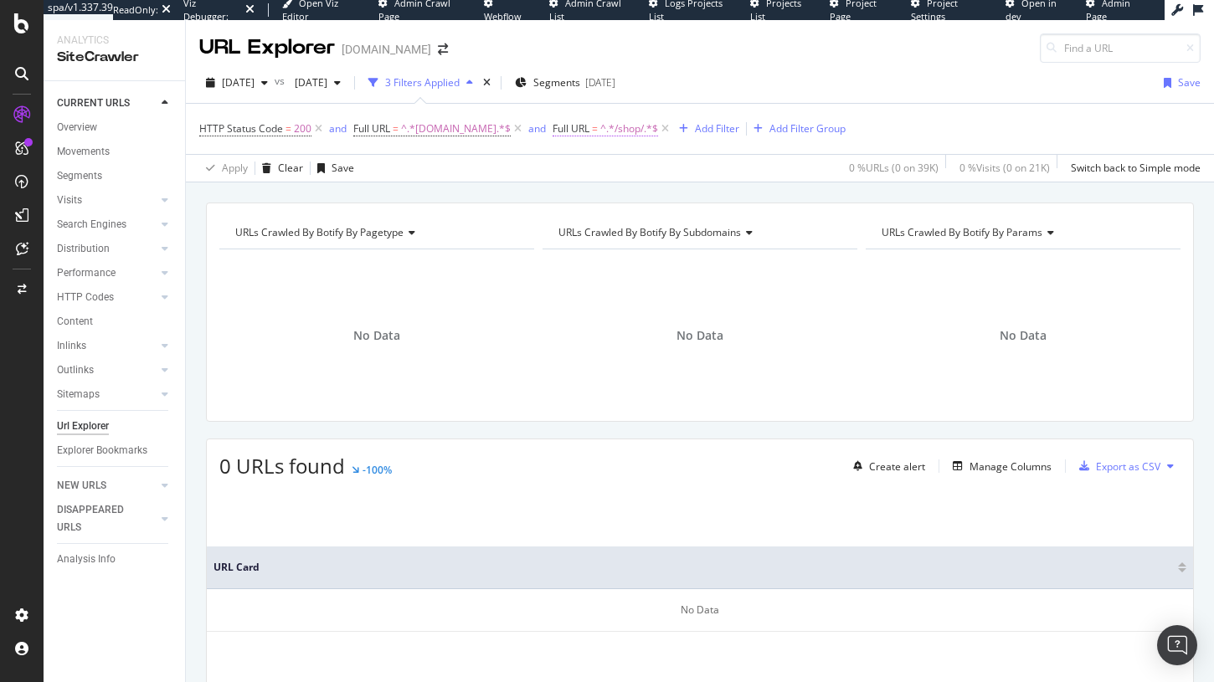
click at [601, 136] on span "^.*/shop/.*$" at bounding box center [629, 128] width 58 height 23
click at [487, 185] on div "URLs Crawled By Botify By pagetype Chart (by Value) Table Expand Export as CSV …" at bounding box center [700, 202] width 1028 height 40
click at [442, 133] on span "^.*www.ipsy.com.*$" at bounding box center [456, 128] width 110 height 23
click at [630, 168] on div "Apply Clear Save 0 % URLs ( 0 on 39K ) 0 % Visits ( 0 on 21K ) Switch back to S…" at bounding box center [700, 168] width 1028 height 28
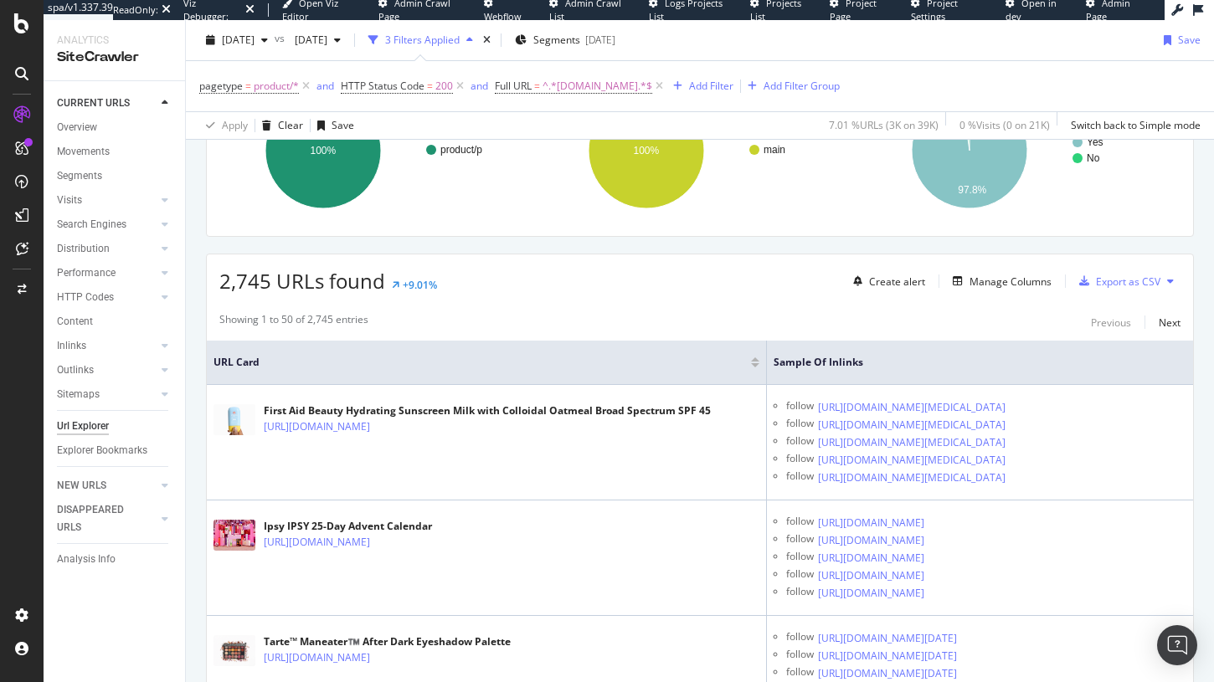
scroll to position [188, 0]
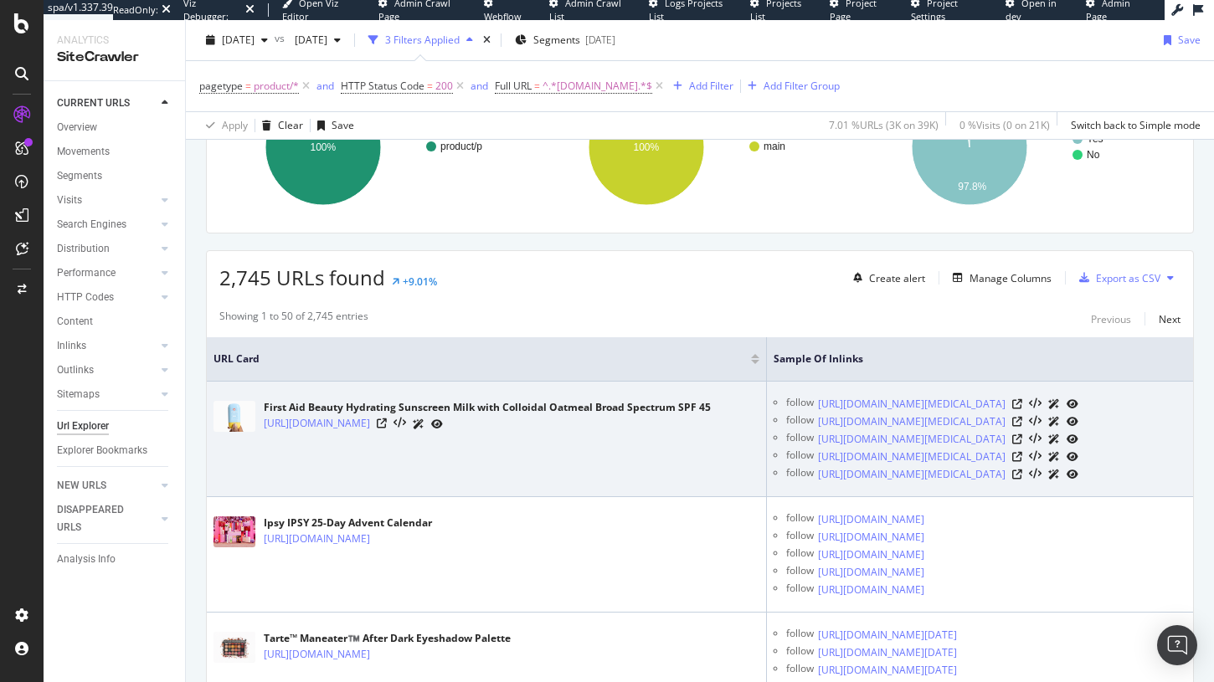
click at [443, 433] on div at bounding box center [410, 424] width 66 height 18
click at [424, 429] on icon at bounding box center [419, 424] width 12 height 10
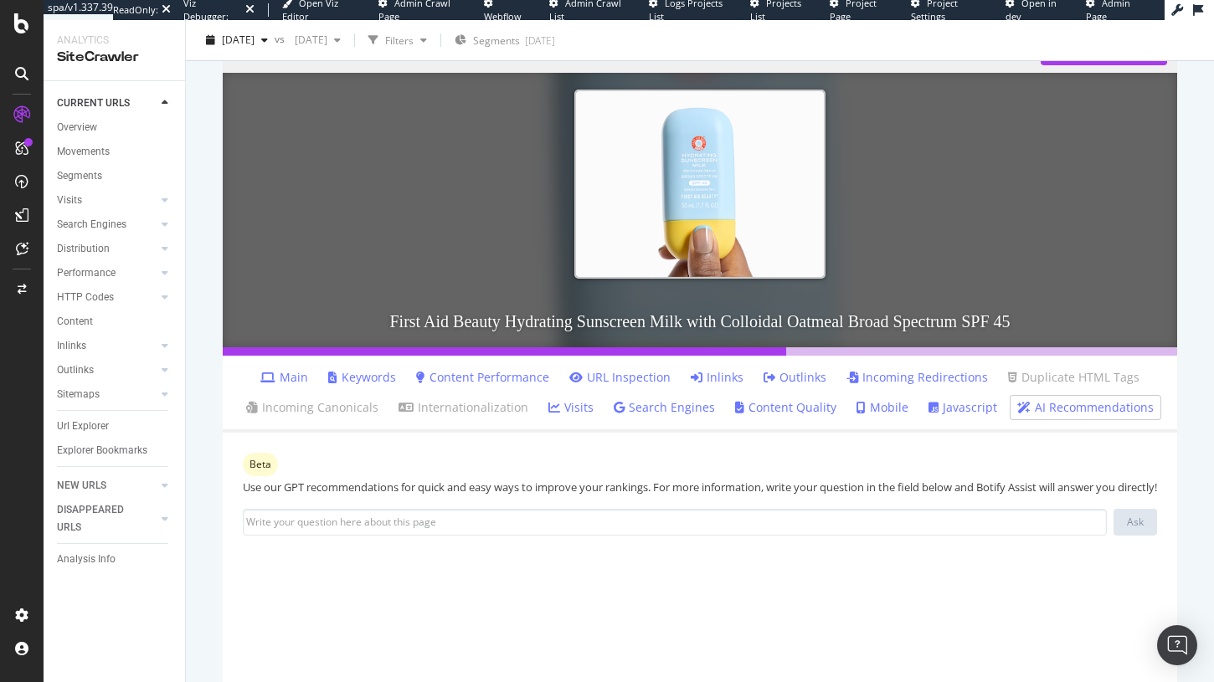
scroll to position [174, 0]
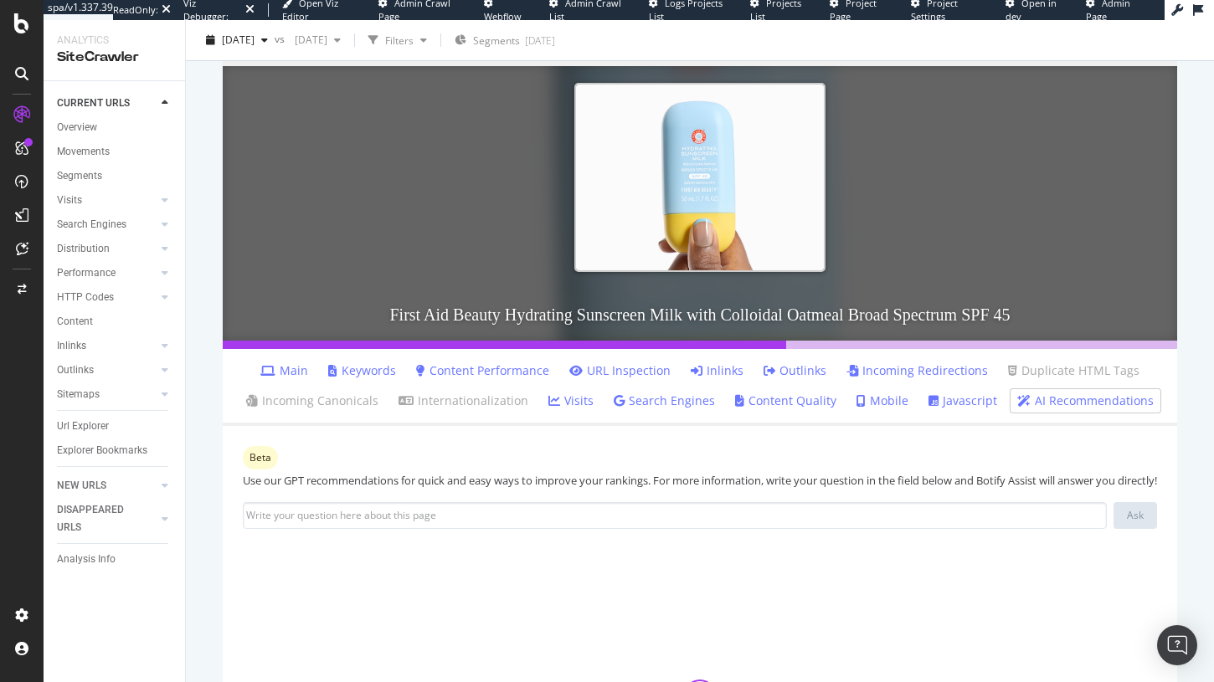
click at [709, 377] on link "Inlinks" at bounding box center [717, 370] width 53 height 17
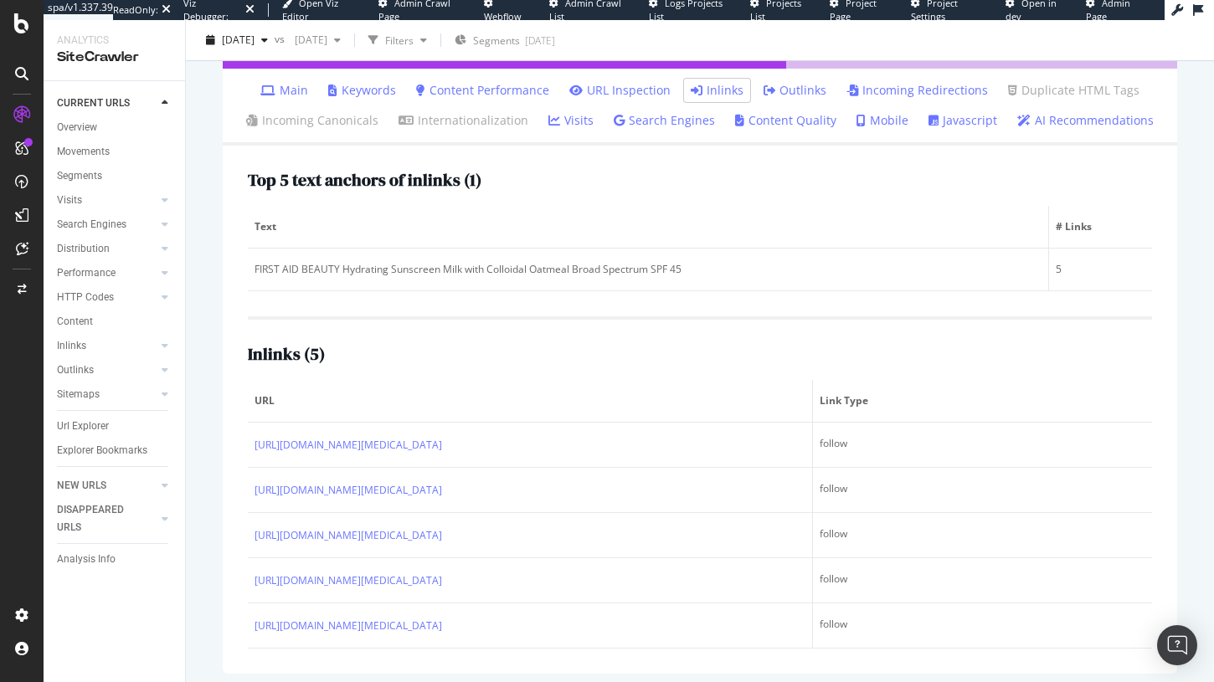
scroll to position [455, 0]
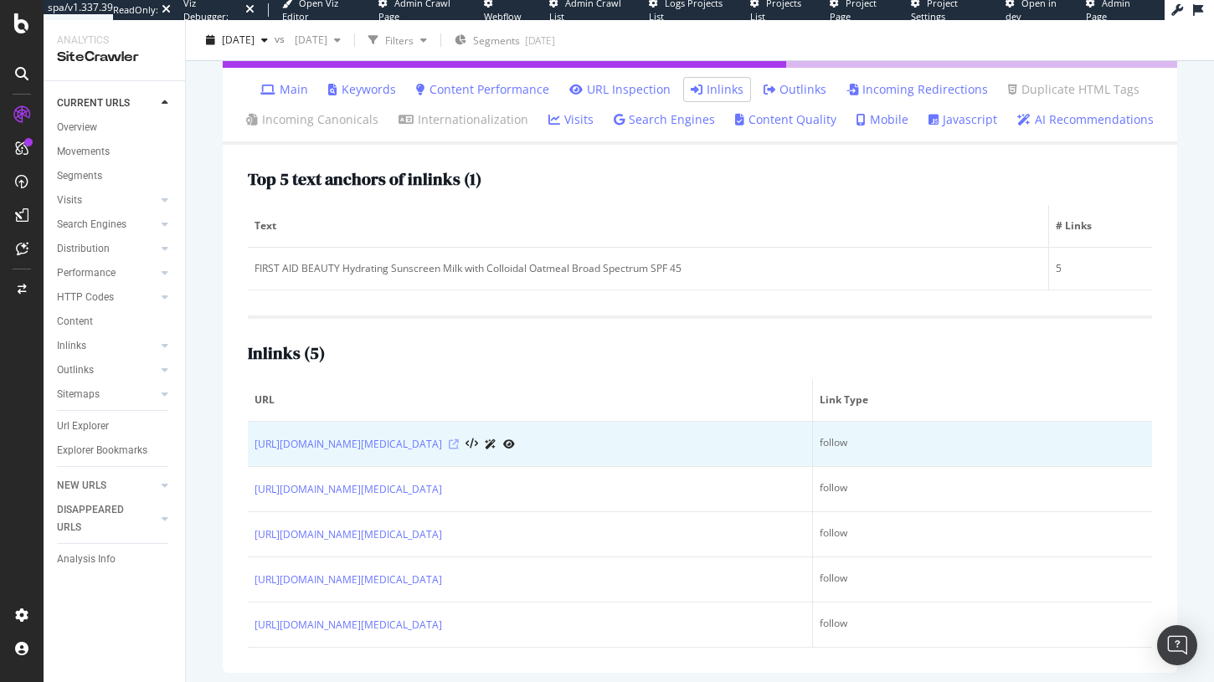
click at [459, 449] on icon at bounding box center [454, 445] width 10 height 10
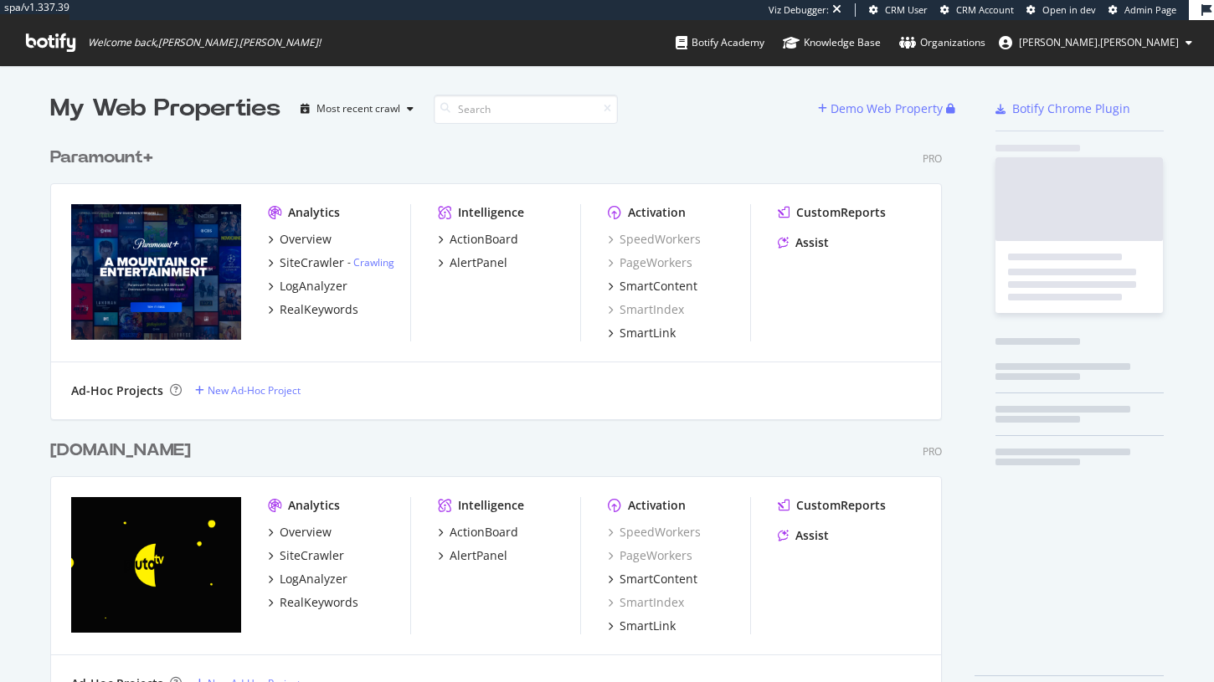
scroll to position [586, 905]
click at [311, 272] on div "Overview SiteCrawler - Crawling LogAnalyzer RealKeywords" at bounding box center [339, 274] width 142 height 87
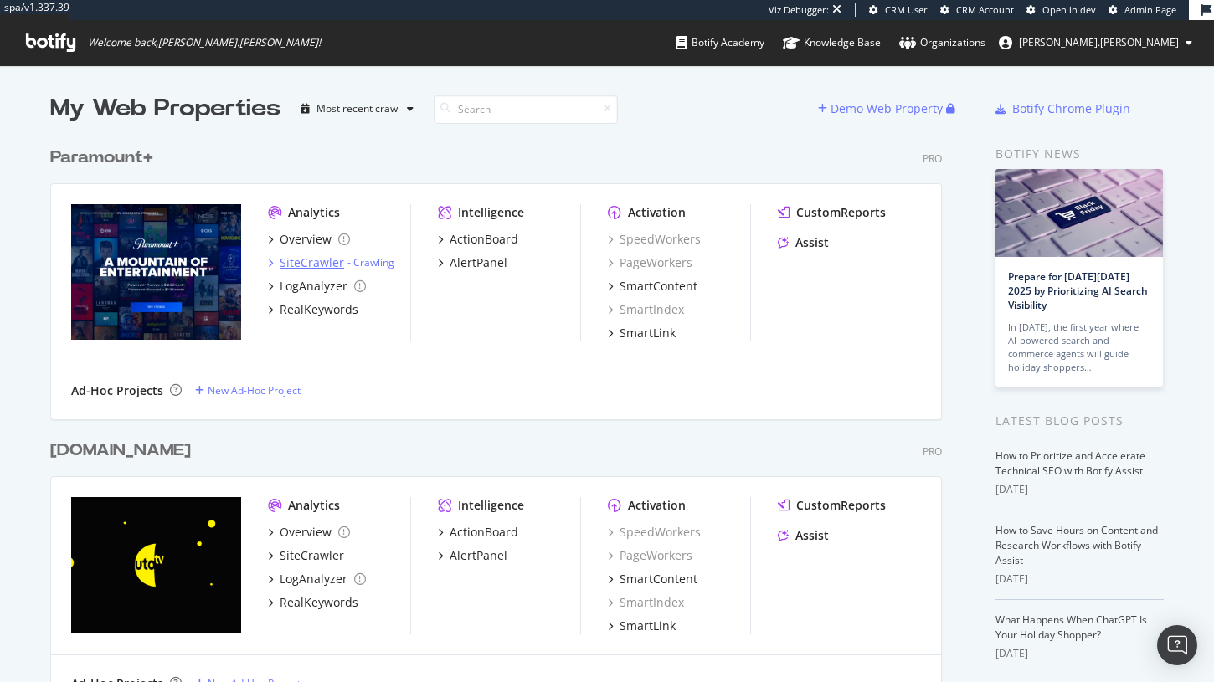
click at [321, 270] on div "SiteCrawler" at bounding box center [312, 262] width 64 height 17
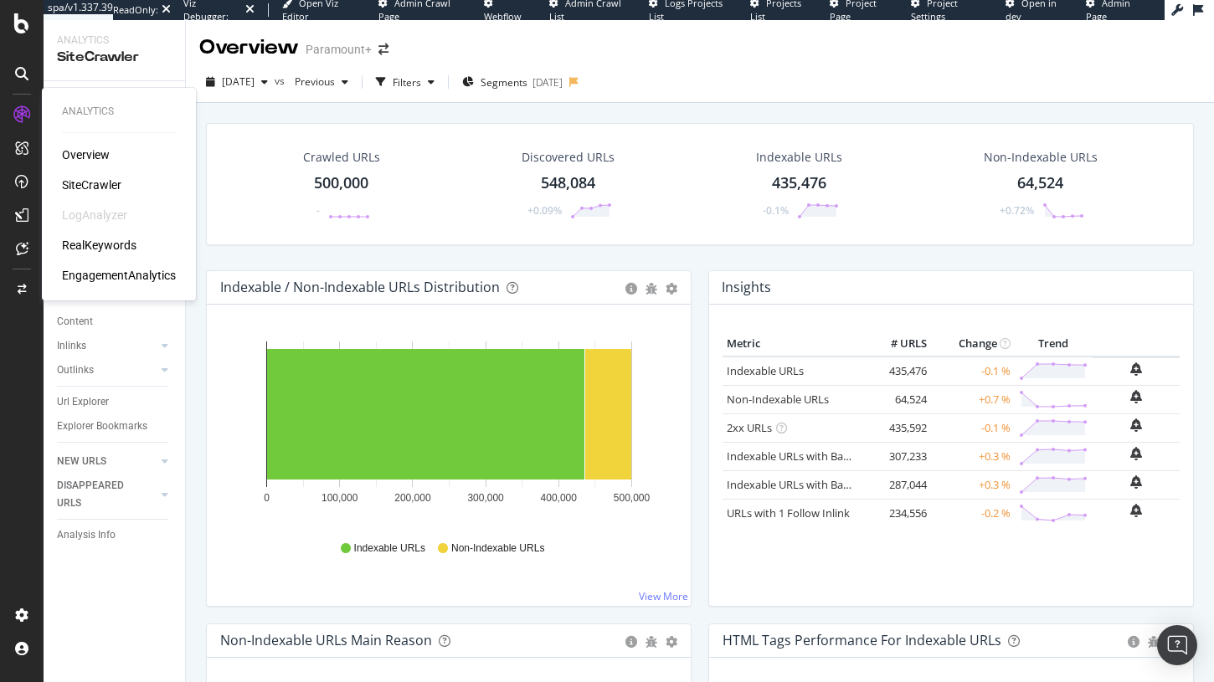
click at [97, 239] on div "RealKeywords" at bounding box center [99, 245] width 75 height 17
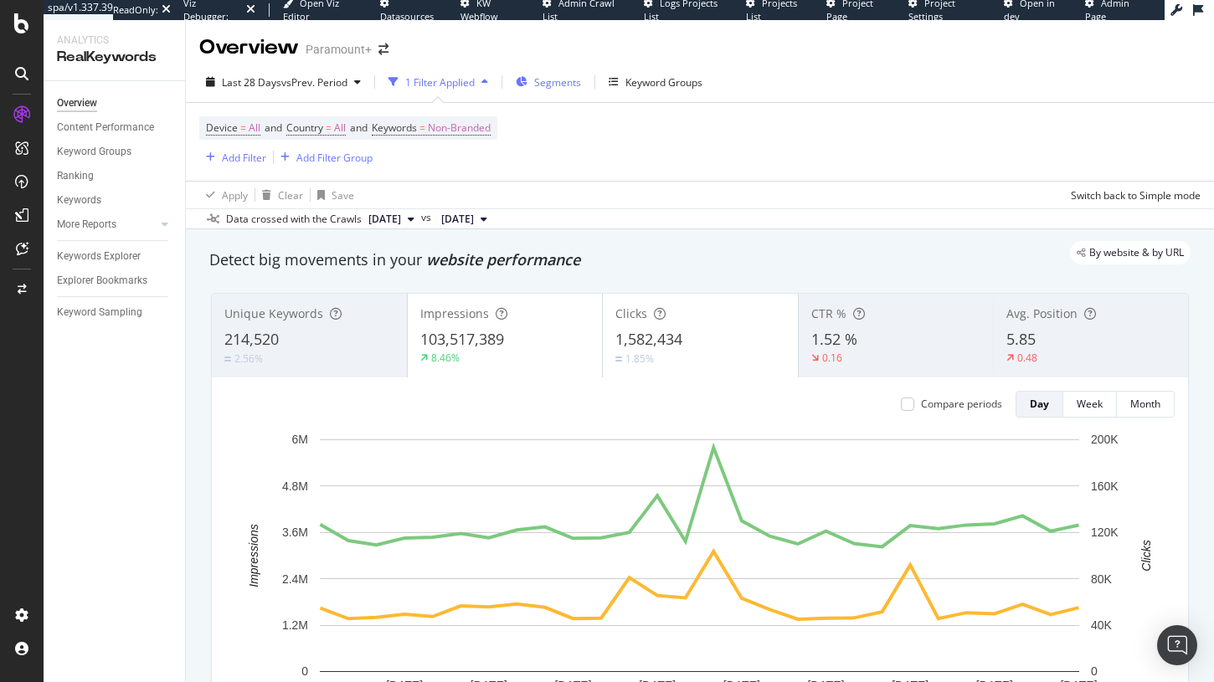
click at [573, 93] on div "Segments" at bounding box center [548, 81] width 65 height 25
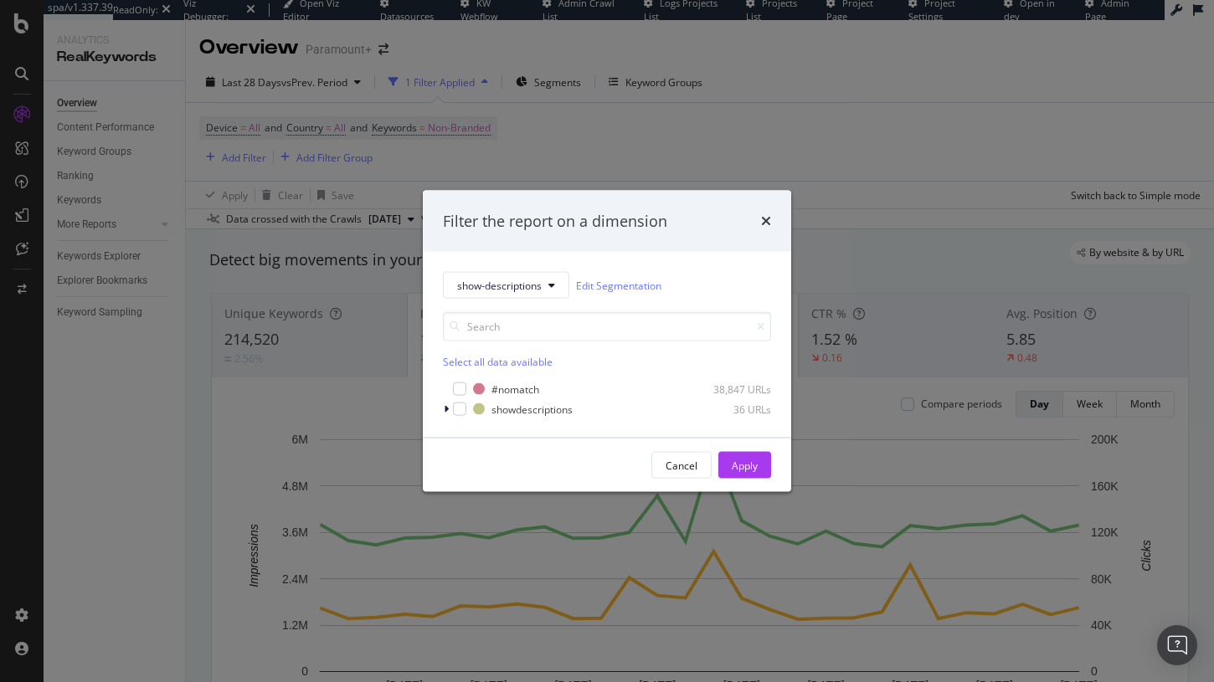
click at [562, 257] on div "show-descriptions Edit Segmentation Select all data available #nomatch 38,847 U…" at bounding box center [607, 345] width 368 height 186
click at [438, 408] on div "show-descriptions Edit Segmentation Select all data available #nomatch 38,847 U…" at bounding box center [607, 345] width 368 height 186
click at [444, 411] on icon "modal" at bounding box center [446, 409] width 5 height 10
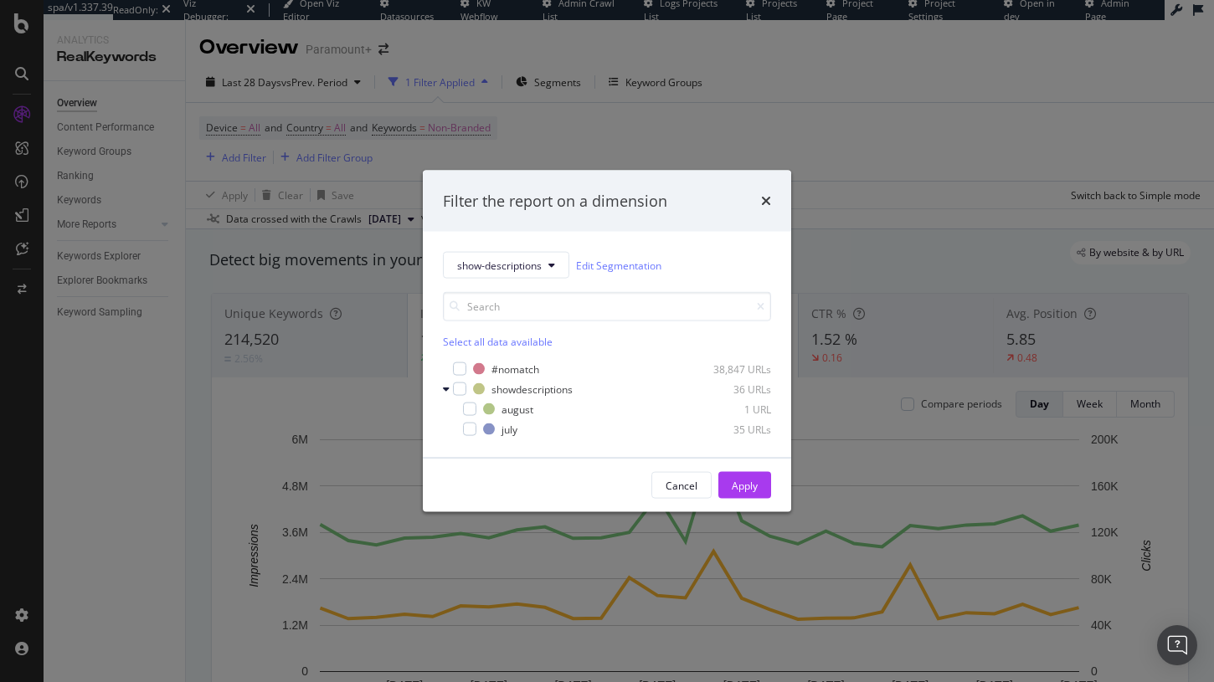
click at [757, 198] on div "Filter the report on a dimension" at bounding box center [607, 201] width 328 height 22
click at [211, 181] on div "Filter the report on a dimension show-descriptions Edit Segmentation Select all…" at bounding box center [607, 341] width 1214 height 682
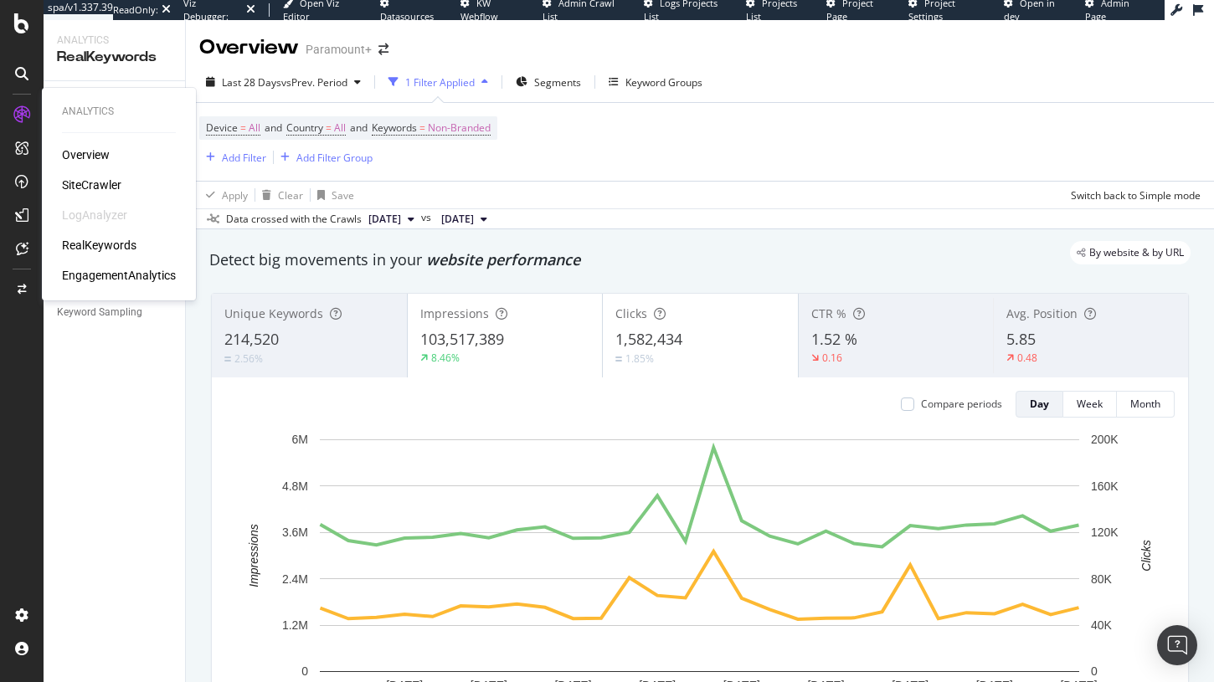
click at [91, 183] on div "SiteCrawler" at bounding box center [91, 185] width 59 height 17
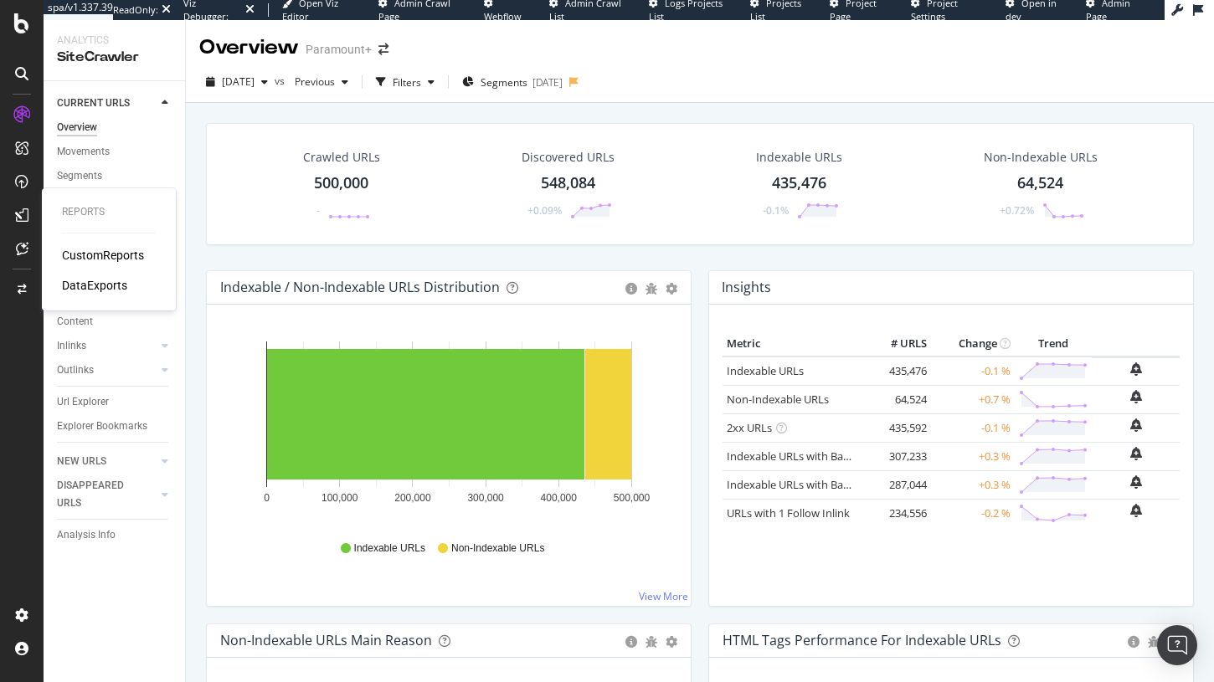
click at [78, 254] on div "CustomReports" at bounding box center [103, 255] width 82 height 17
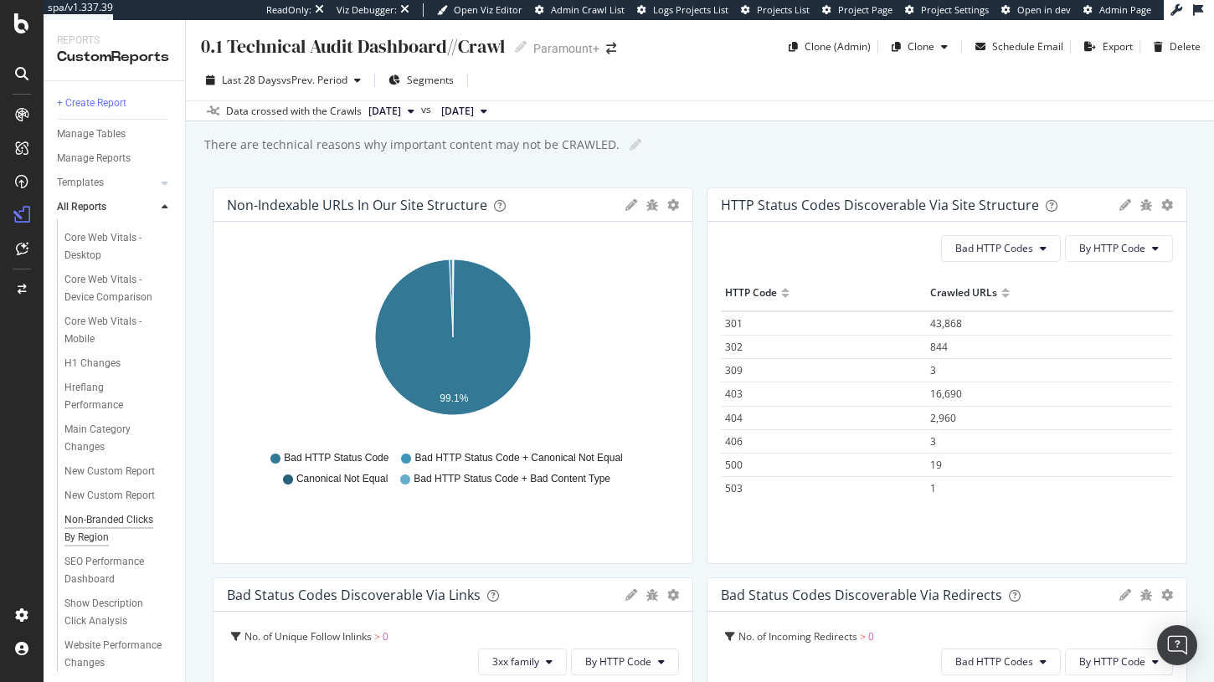
scroll to position [241, 0]
click at [123, 590] on div "Show Description Click Analysis" at bounding box center [121, 610] width 128 height 42
click at [123, 599] on div "Show Description Click Analysis" at bounding box center [112, 609] width 97 height 35
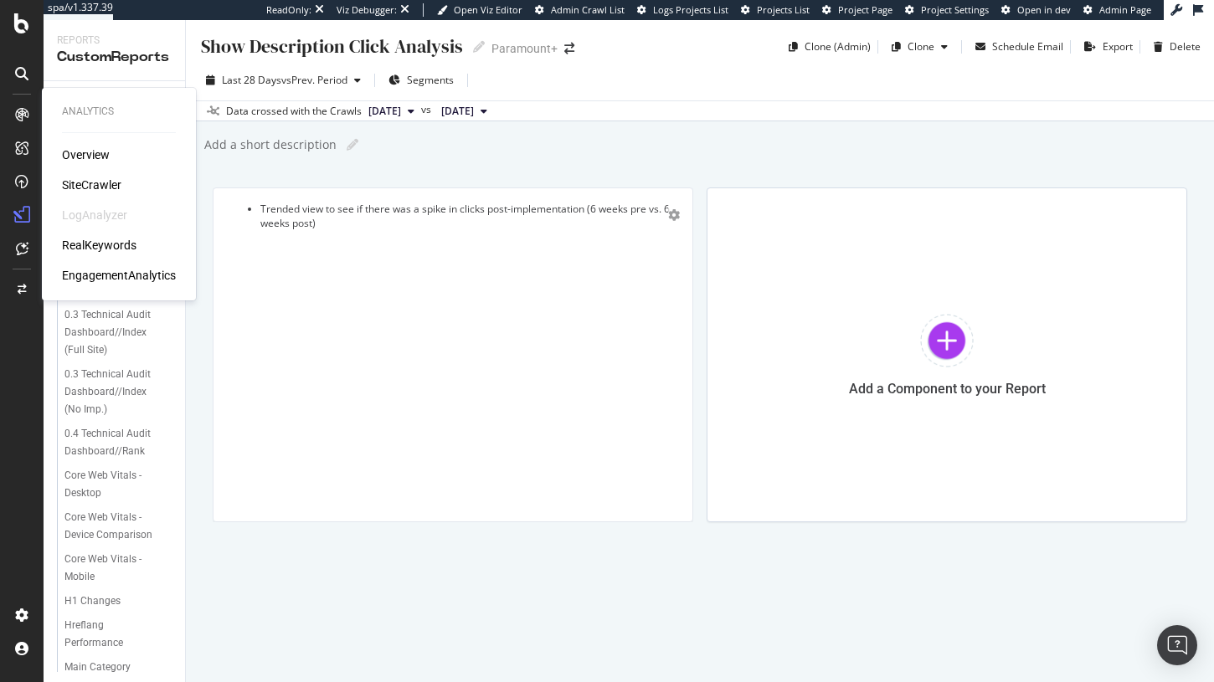
click at [95, 242] on div "RealKeywords" at bounding box center [99, 245] width 75 height 17
